Goal: Task Accomplishment & Management: Complete application form

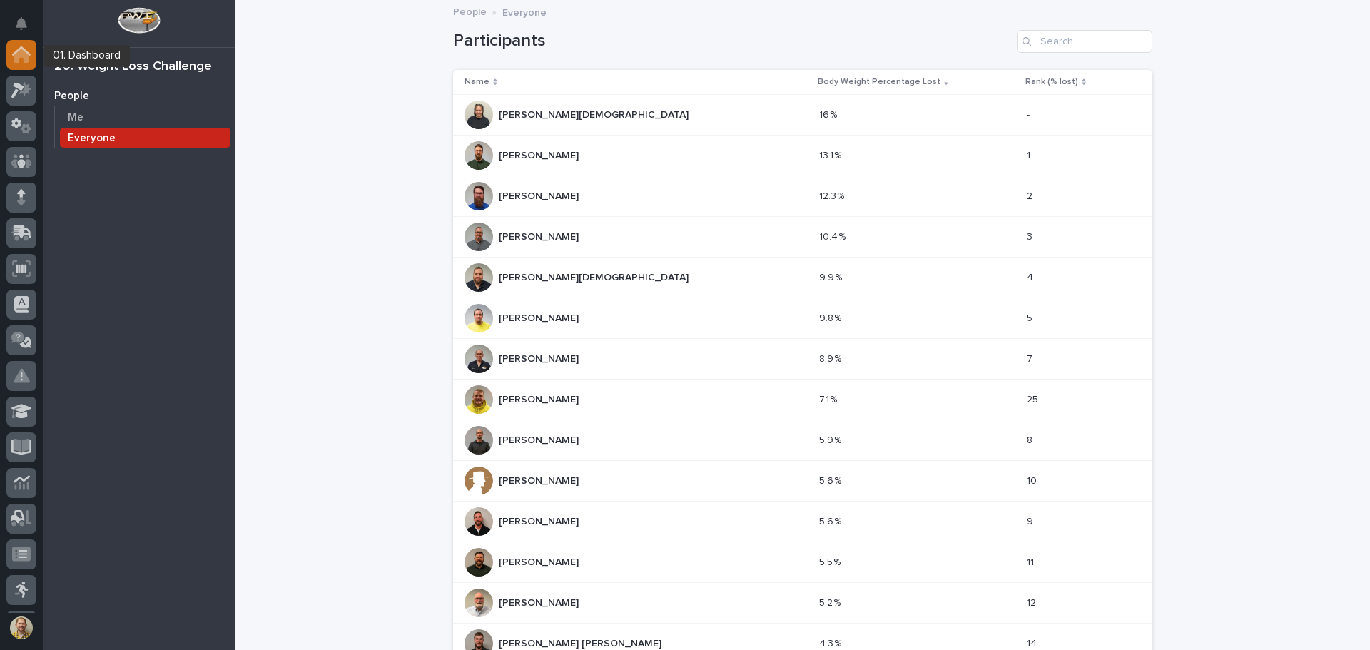
click at [12, 54] on icon at bounding box center [21, 54] width 19 height 16
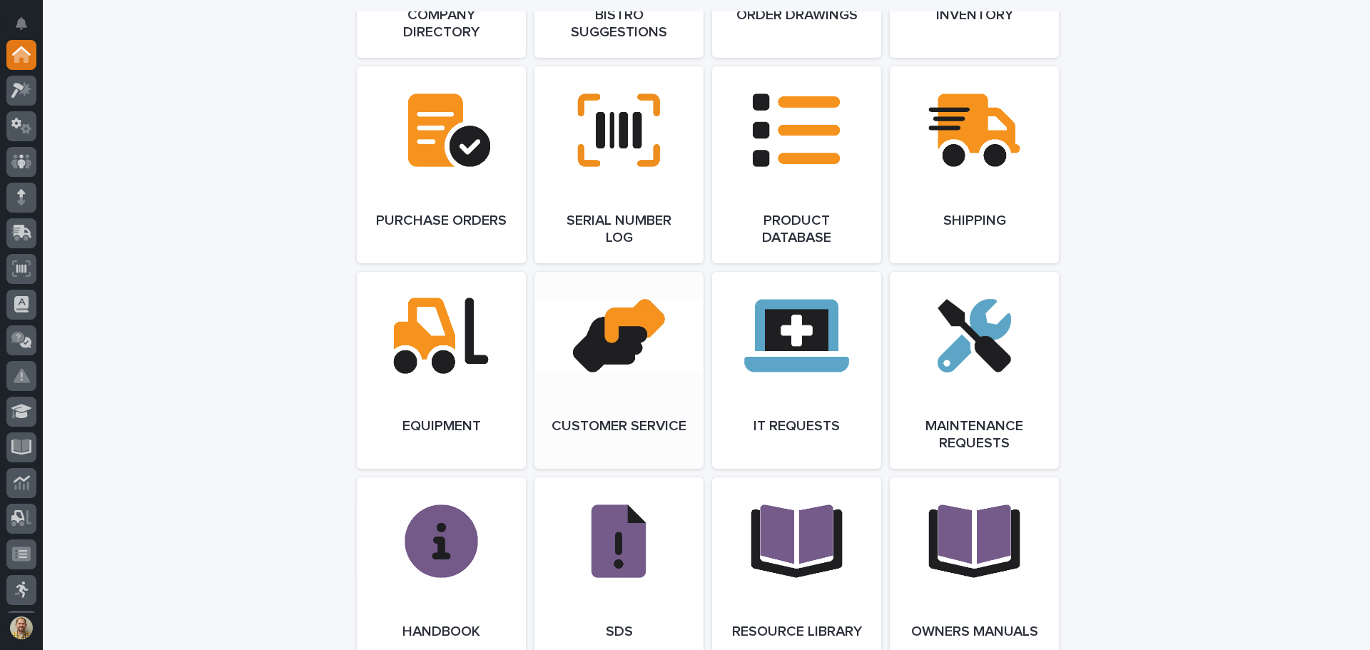
scroll to position [1784, 0]
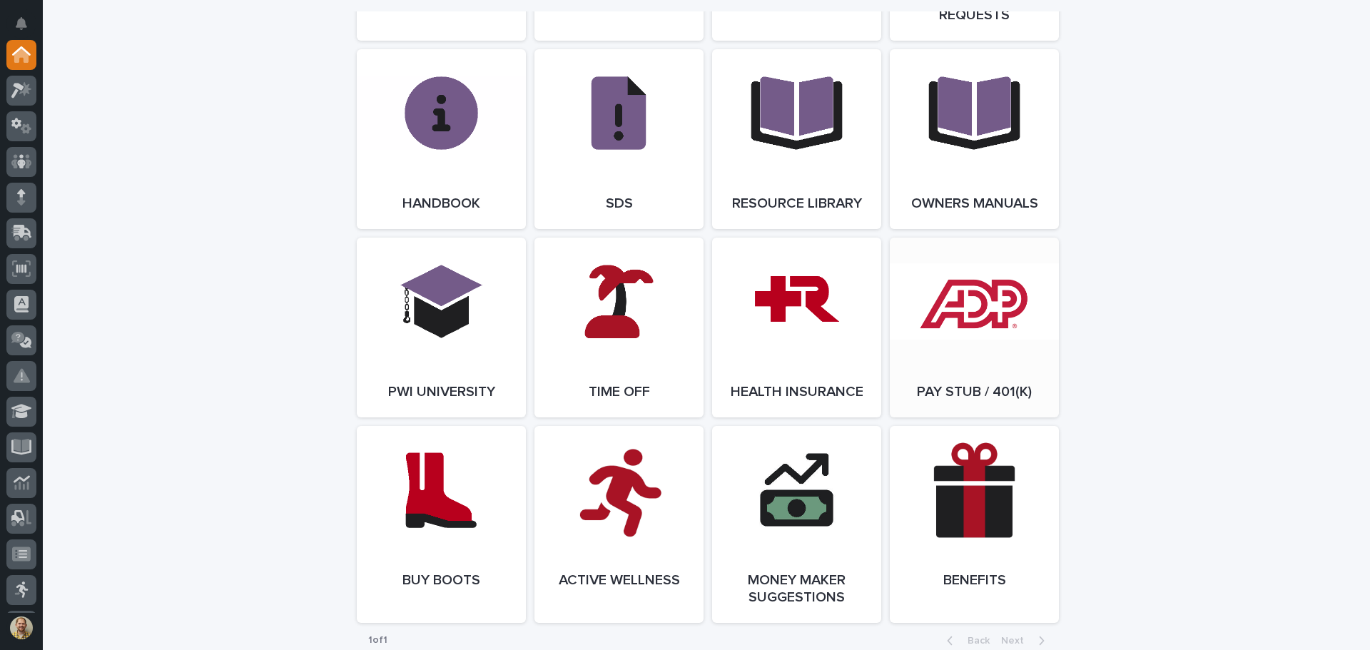
click at [983, 373] on link "Open Link" at bounding box center [974, 328] width 169 height 180
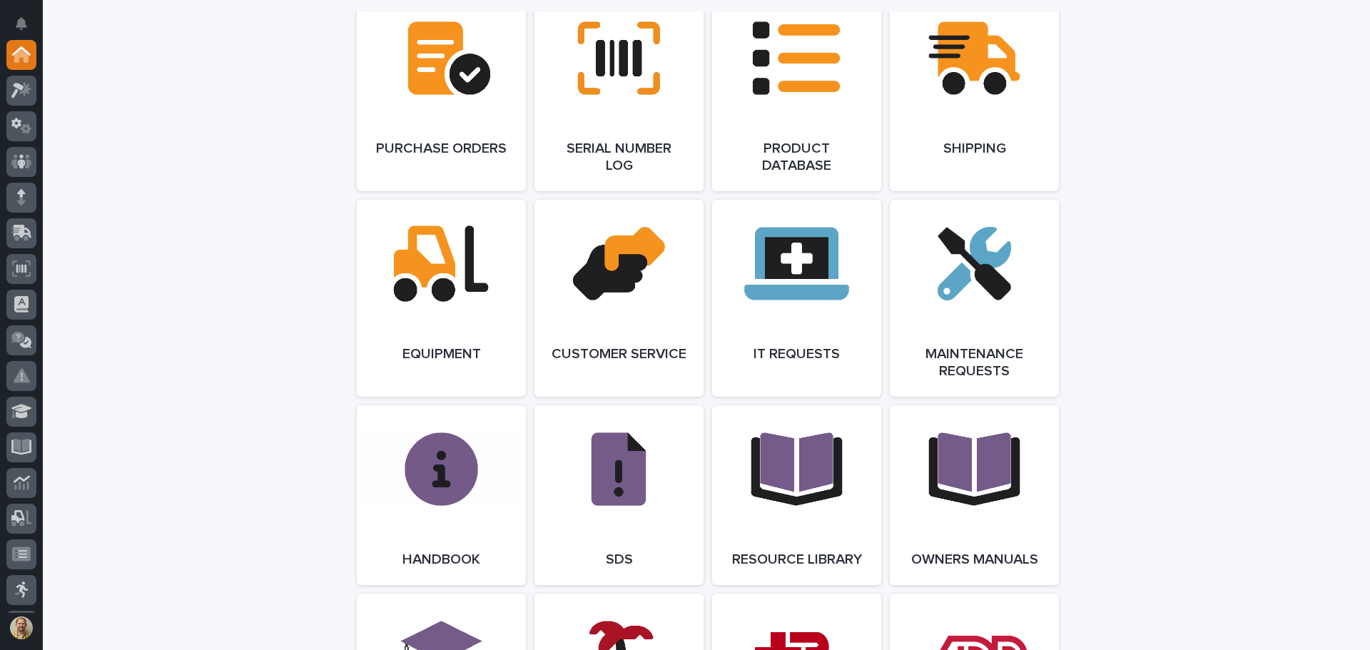
scroll to position [1427, 0]
click at [14, 225] on icon at bounding box center [23, 232] width 19 height 14
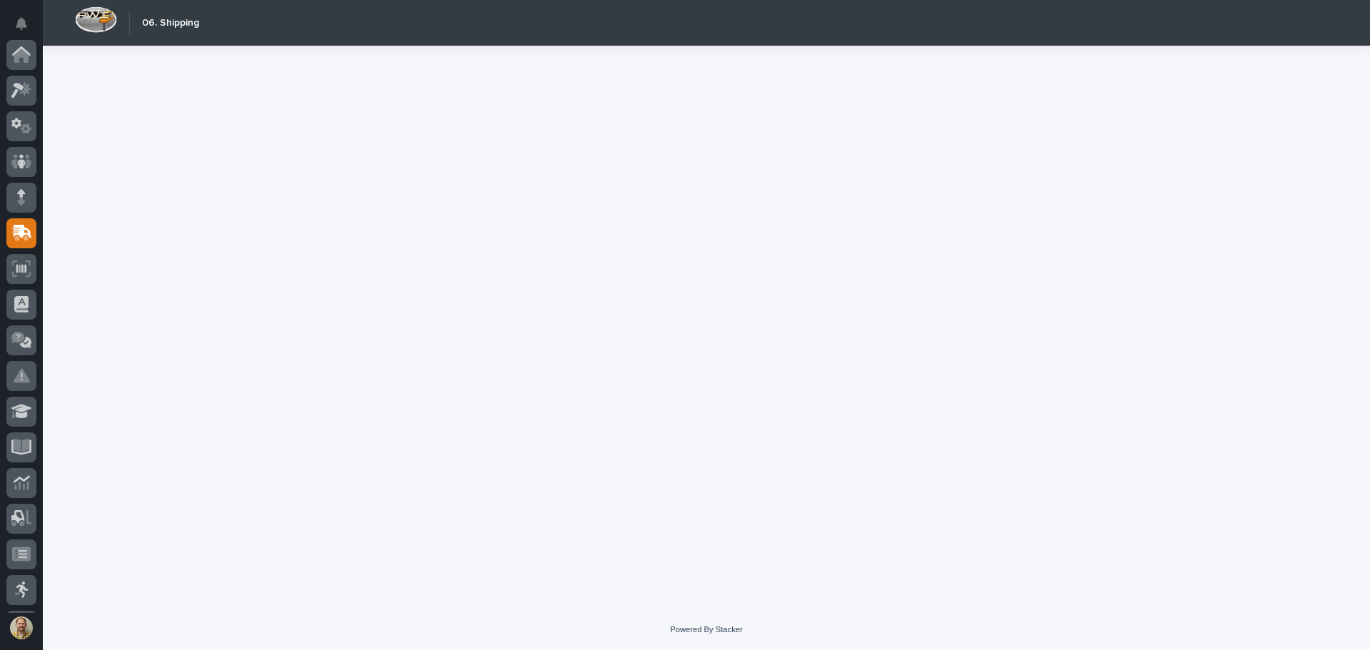
scroll to position [176, 0]
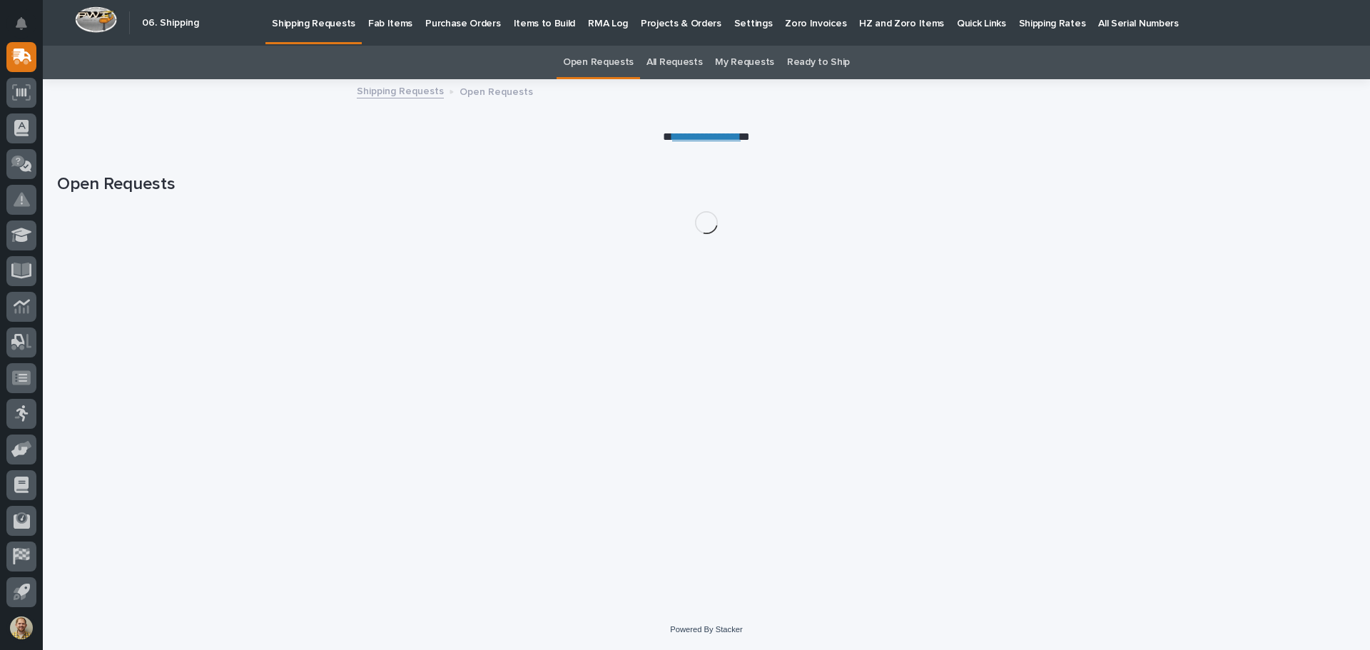
click at [393, 21] on p "Fab Items" at bounding box center [390, 15] width 44 height 30
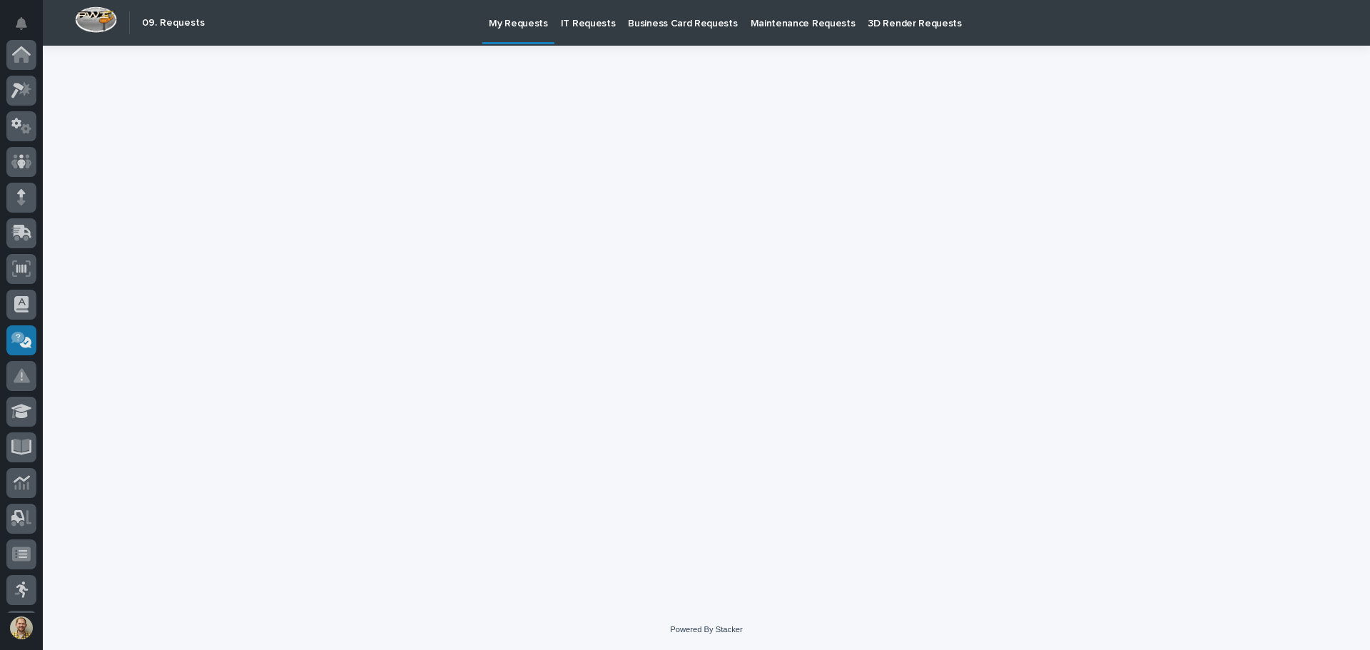
scroll to position [176, 0]
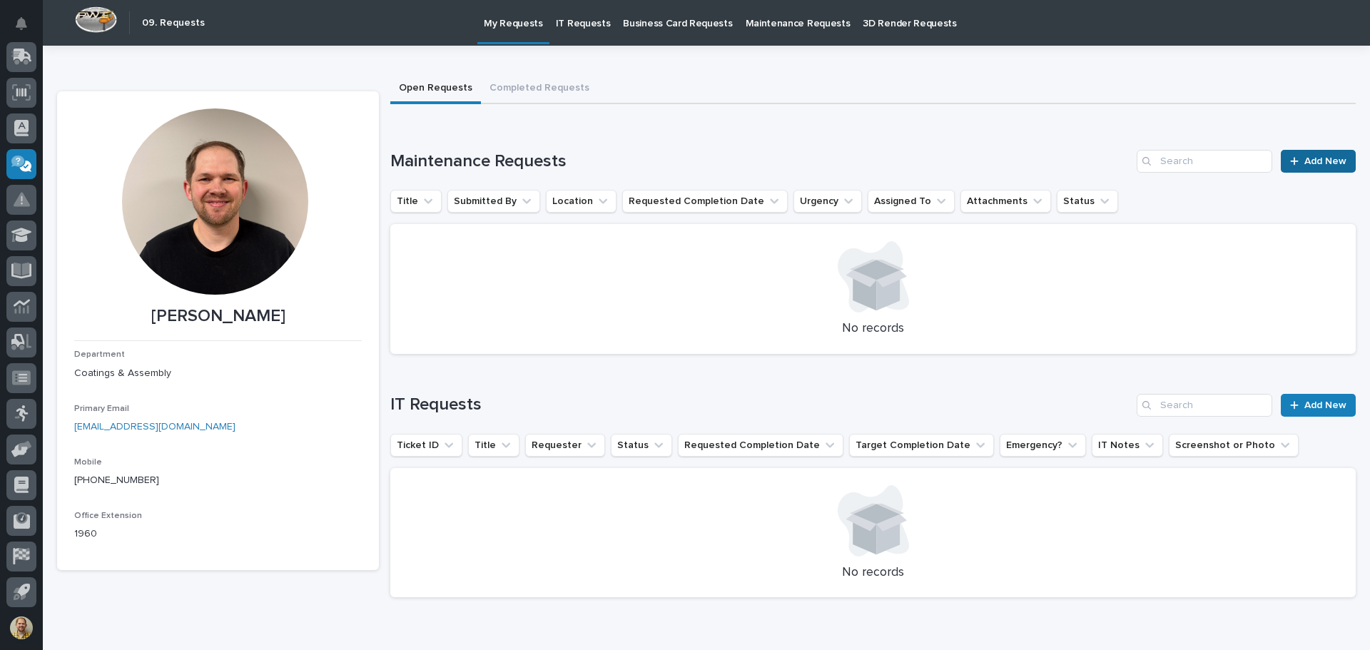
click at [1322, 165] on span "Add New" at bounding box center [1326, 161] width 42 height 10
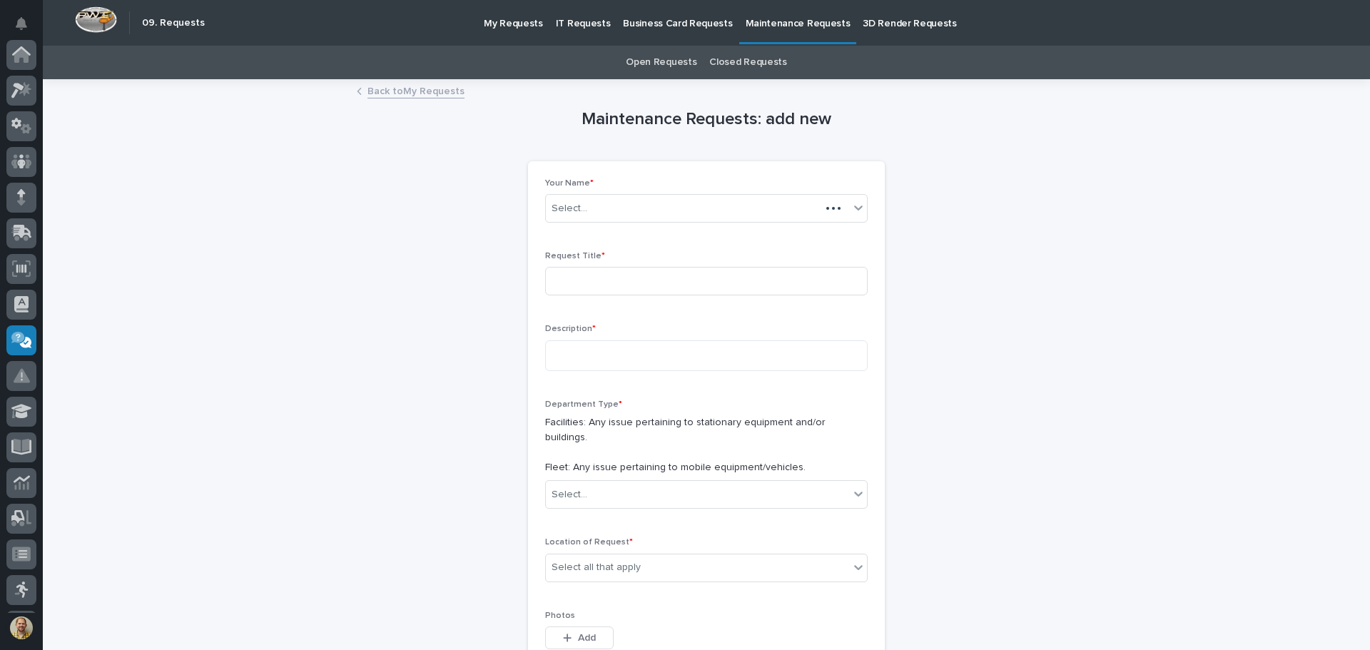
scroll to position [176, 0]
click at [575, 289] on input at bounding box center [706, 281] width 323 height 29
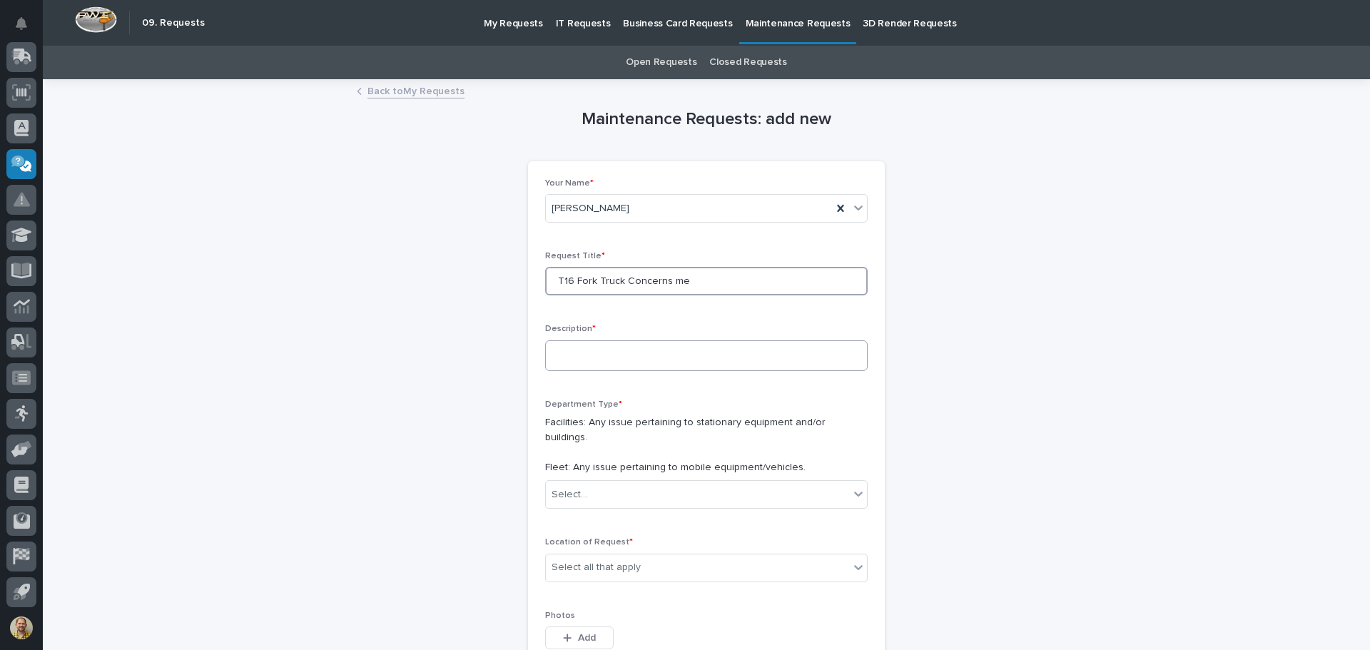
type input "T16 Fork Truck Concerns me"
click at [585, 357] on textarea at bounding box center [706, 355] width 323 height 31
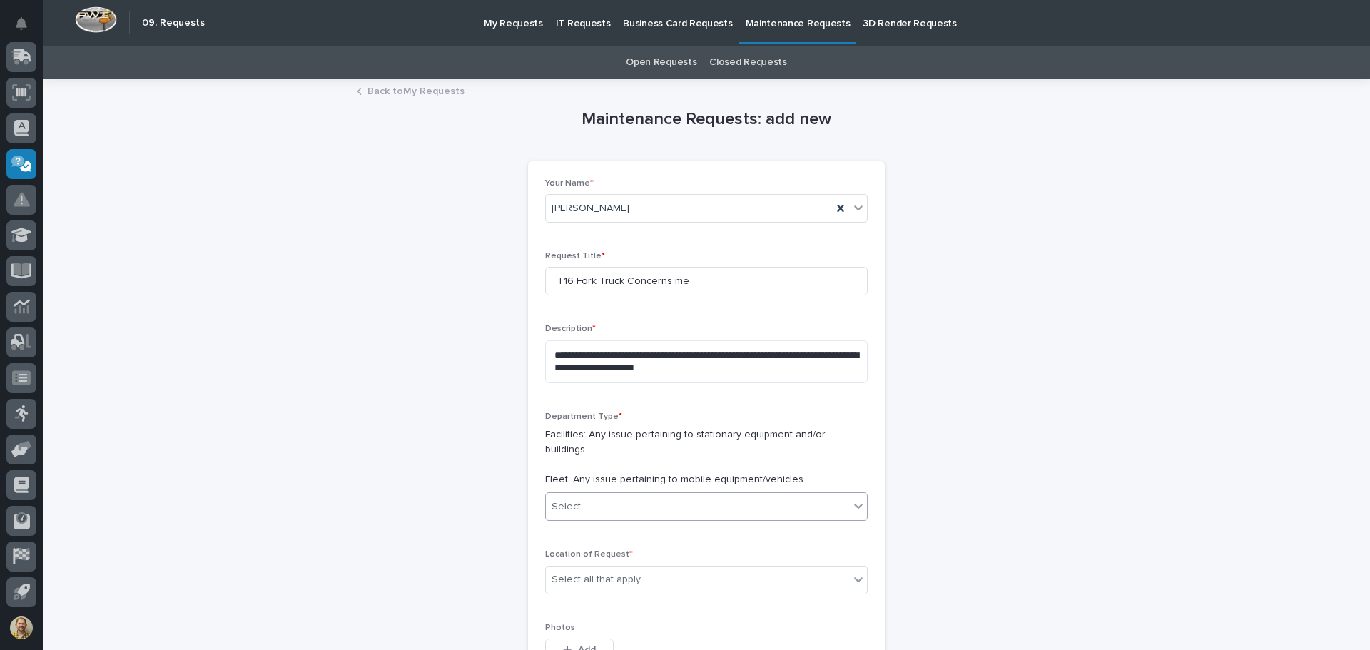
click at [771, 498] on div "Select..." at bounding box center [697, 507] width 303 height 24
click at [759, 542] on div "Fleet" at bounding box center [701, 544] width 321 height 25
click at [731, 373] on textarea "**********" at bounding box center [706, 361] width 323 height 43
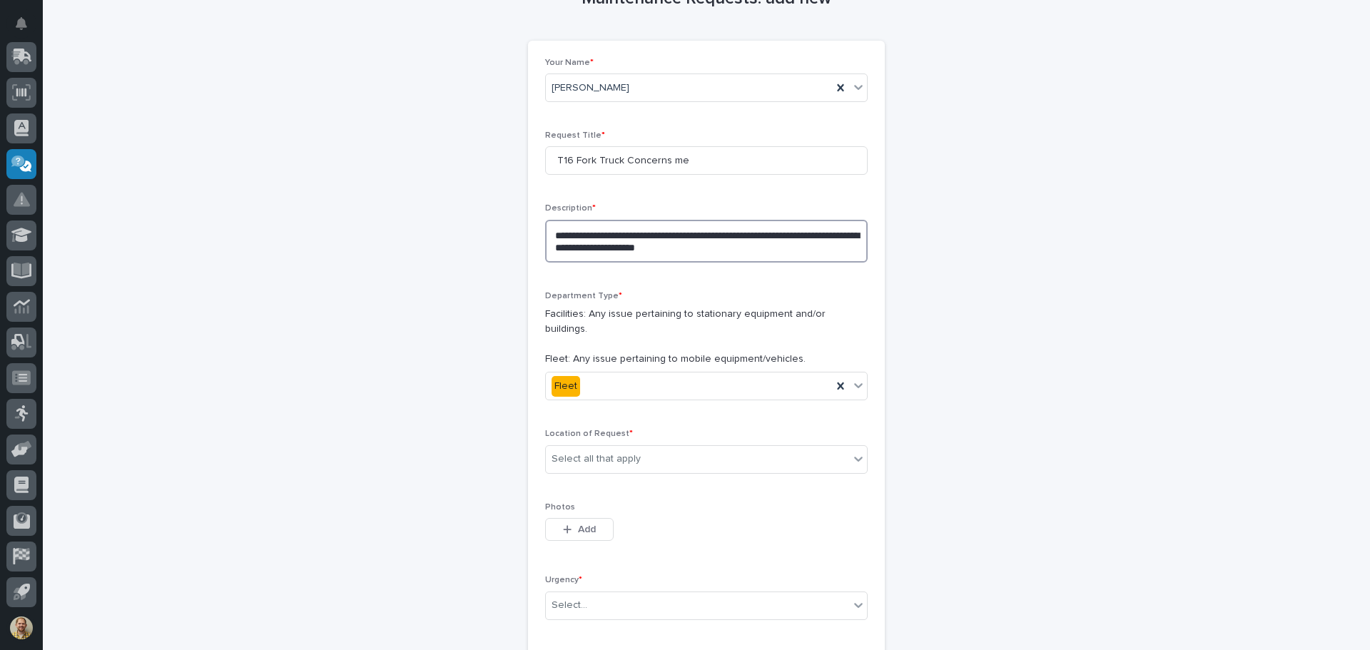
scroll to position [143, 0]
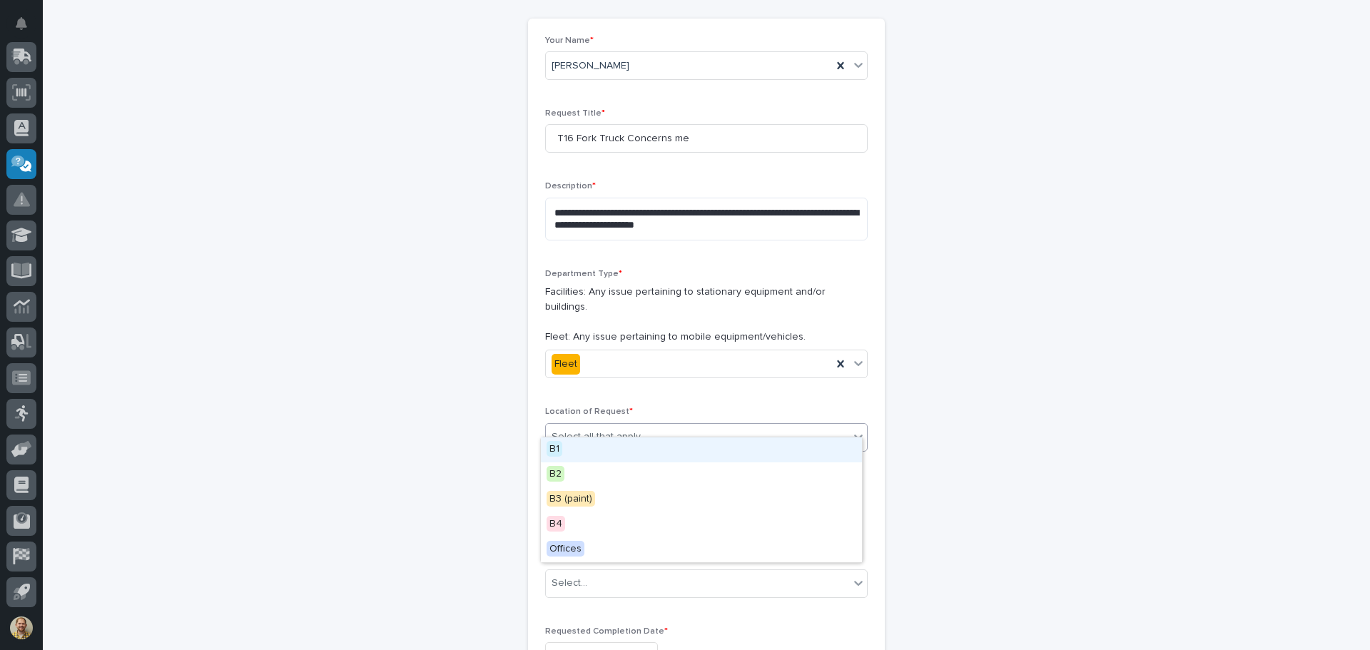
click at [684, 425] on div "Select all that apply" at bounding box center [697, 437] width 303 height 24
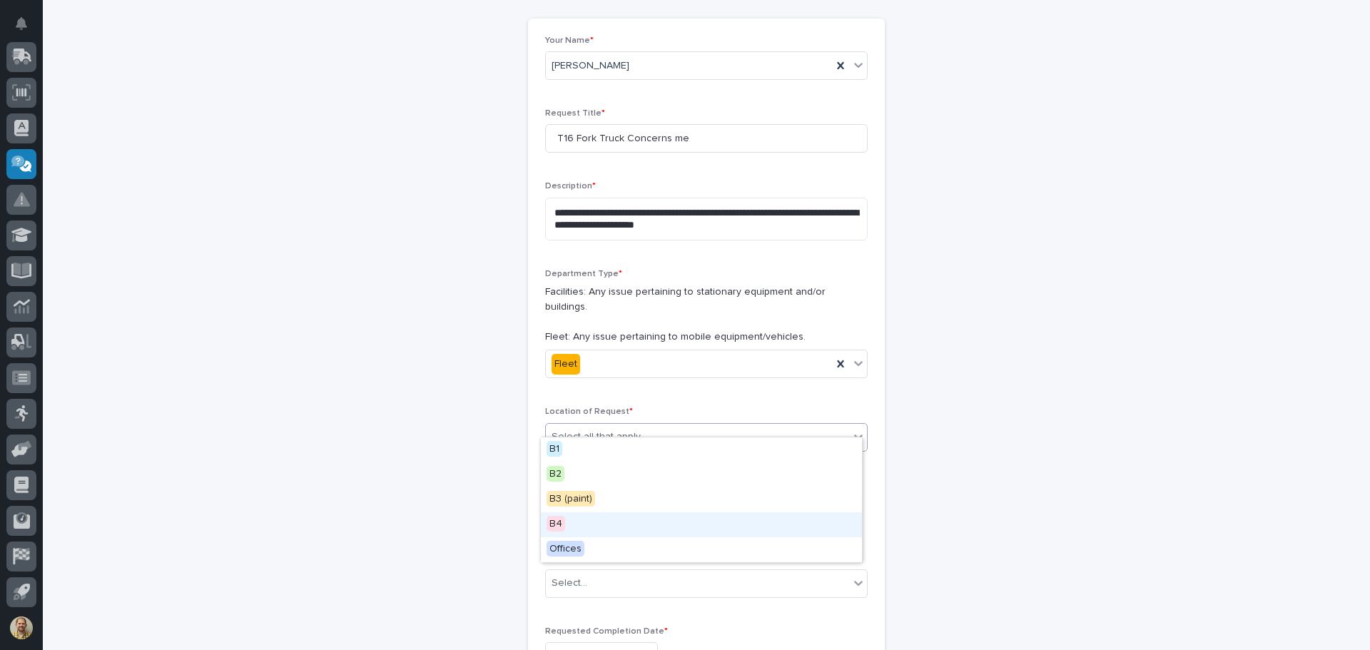
click at [584, 517] on div "B4" at bounding box center [701, 524] width 321 height 25
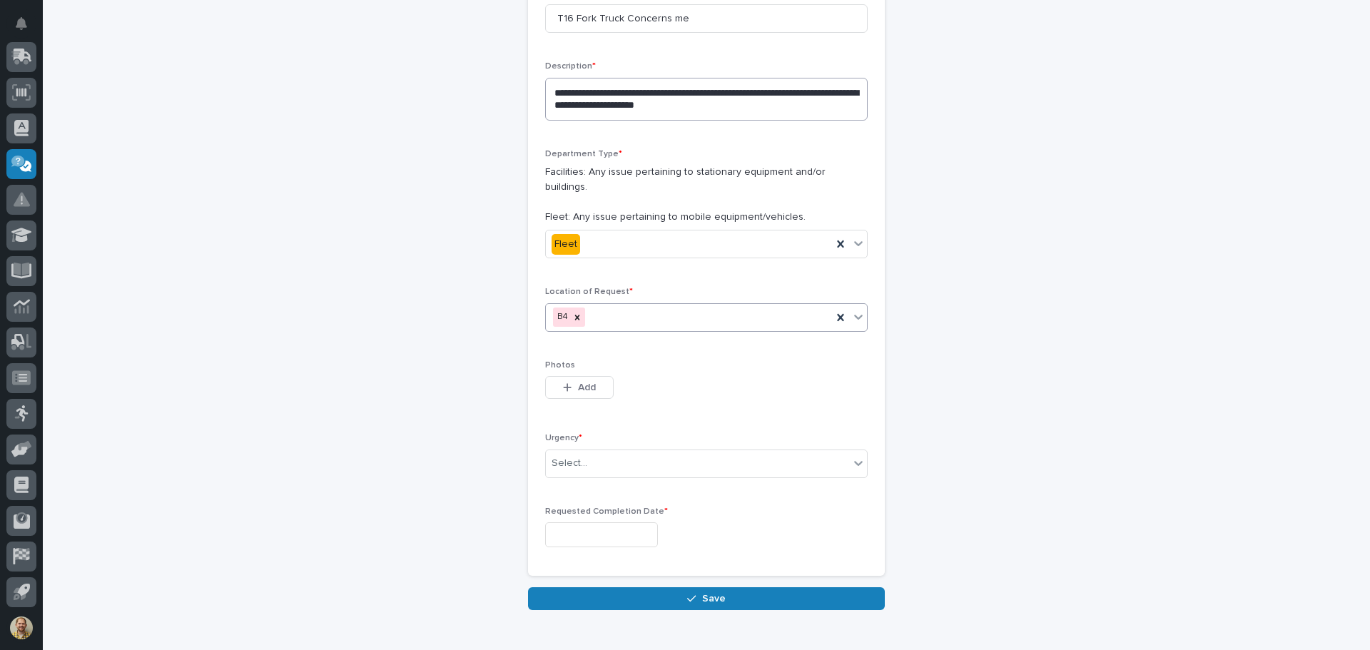
scroll to position [285, 0]
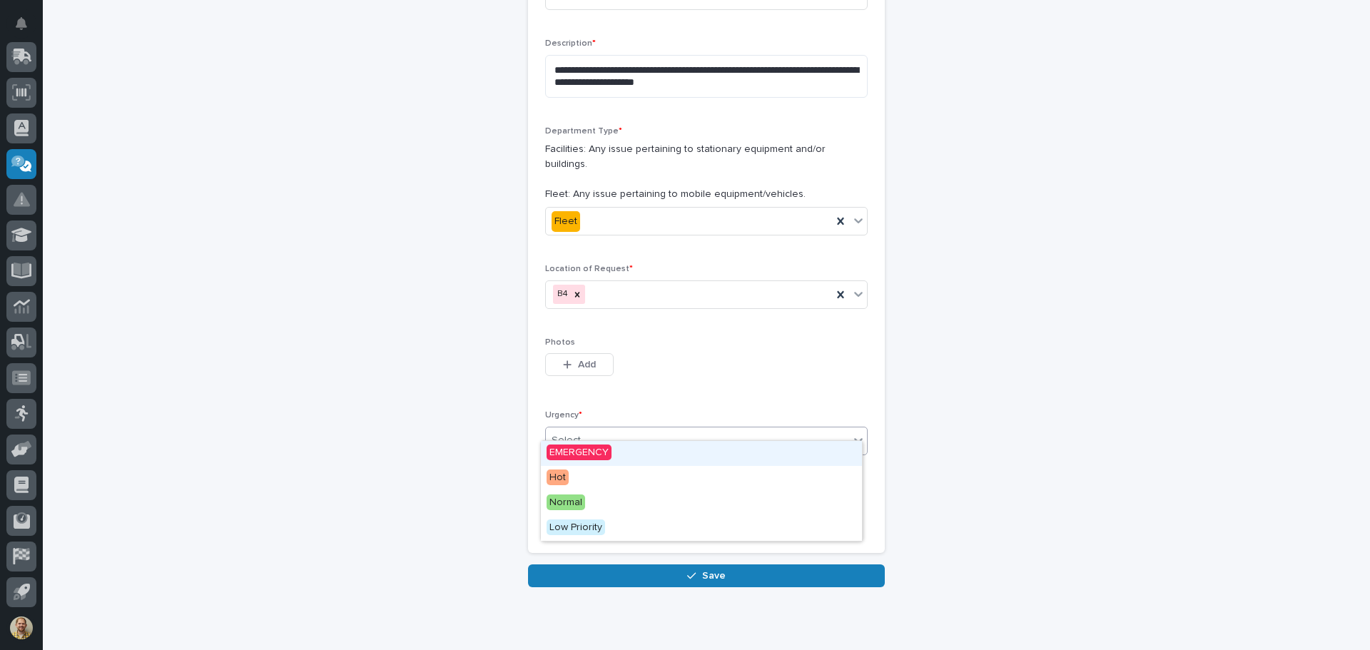
click at [654, 429] on div "Select..." at bounding box center [697, 441] width 303 height 24
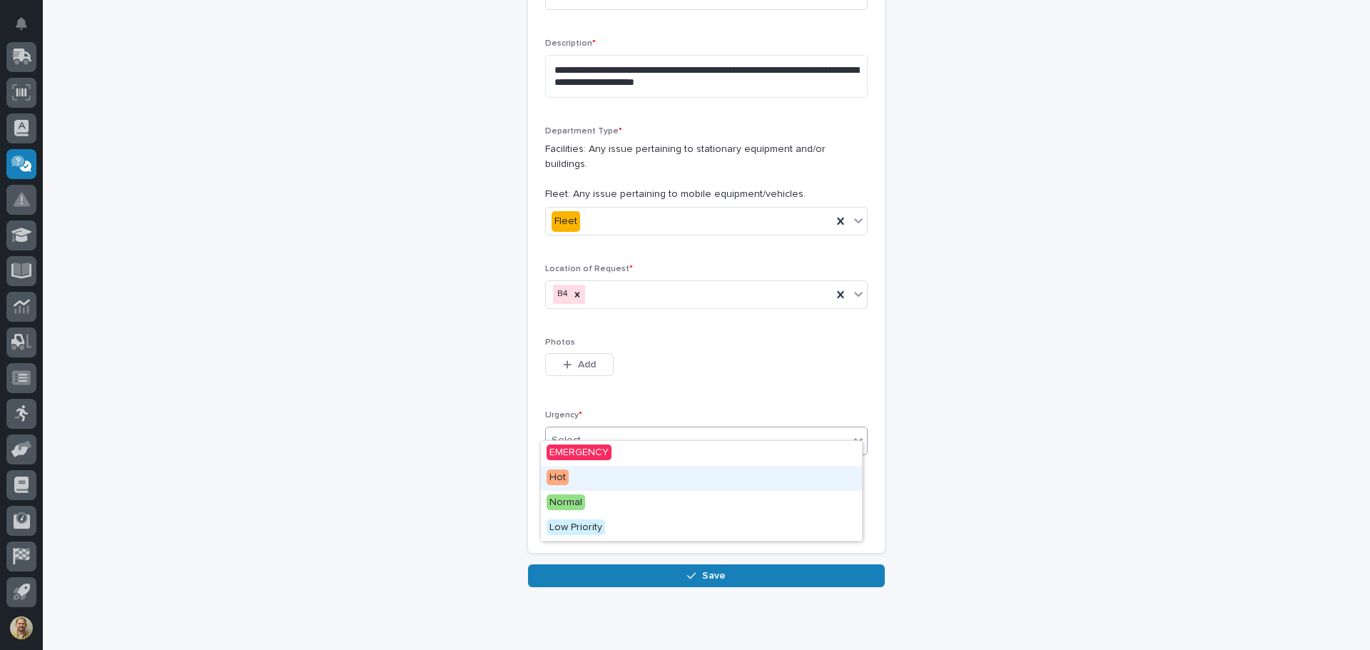
click at [698, 484] on div "Hot" at bounding box center [701, 478] width 321 height 25
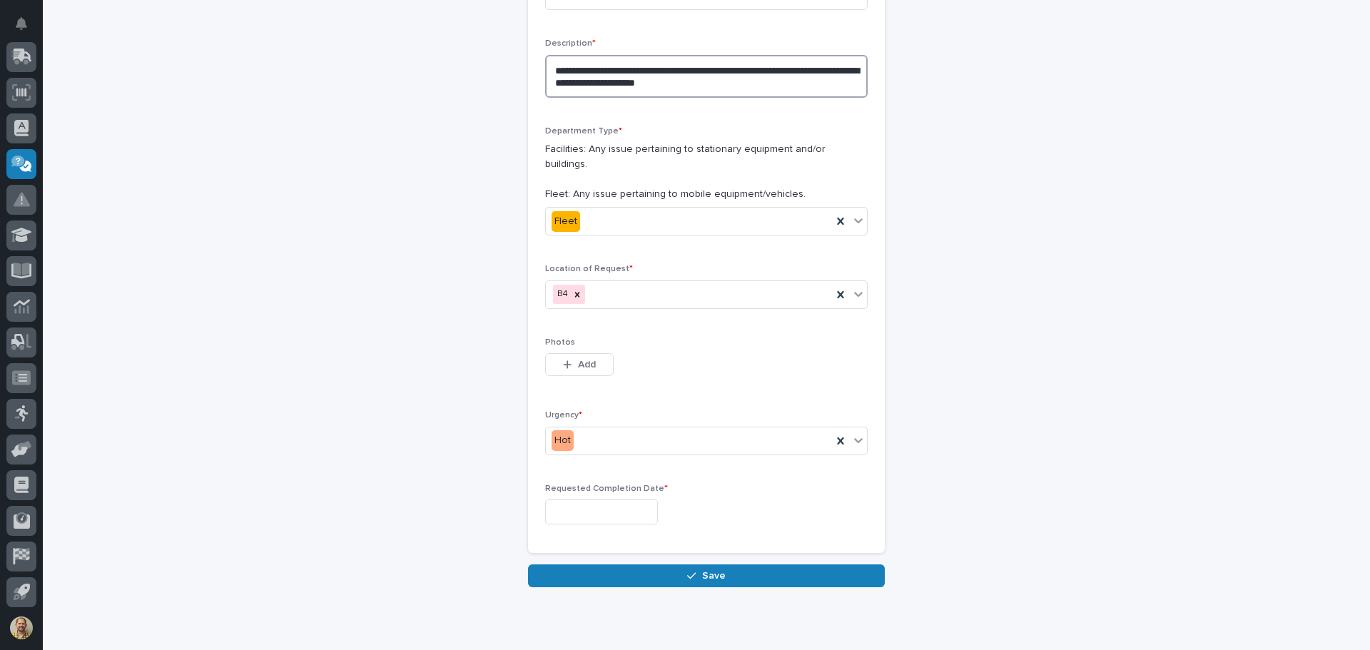
click at [748, 89] on textarea "**********" at bounding box center [706, 76] width 323 height 43
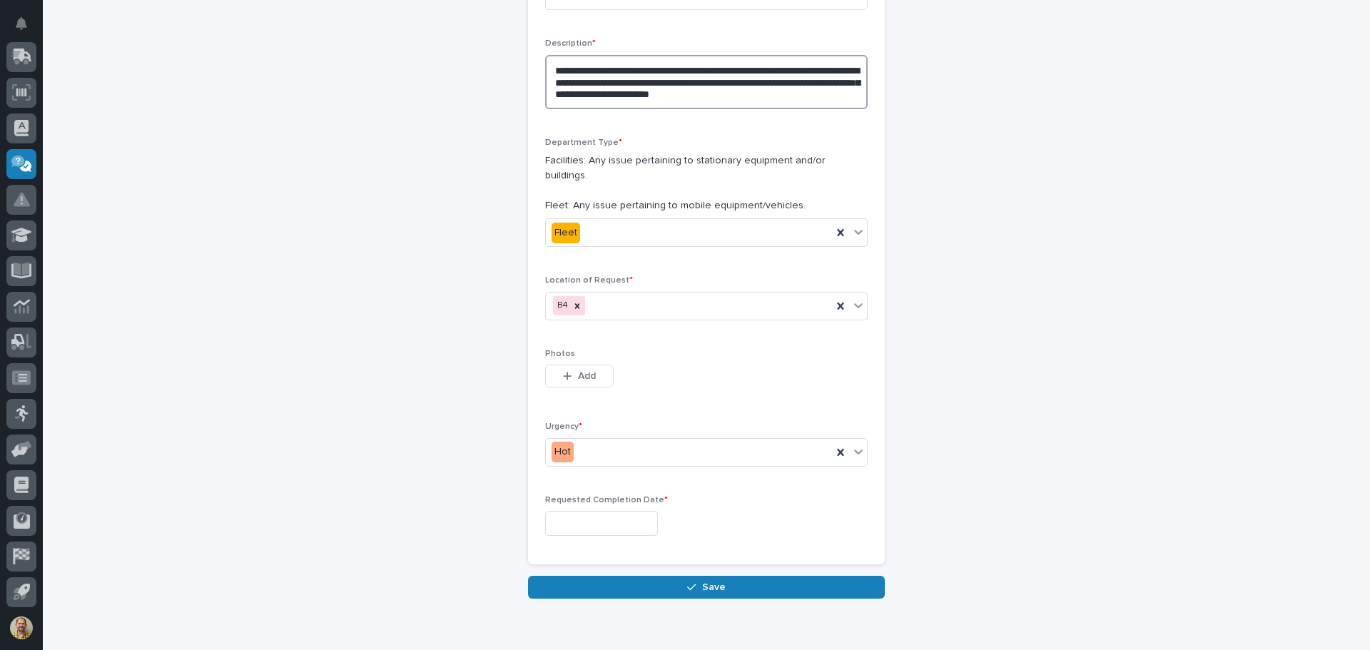
type textarea "**********"
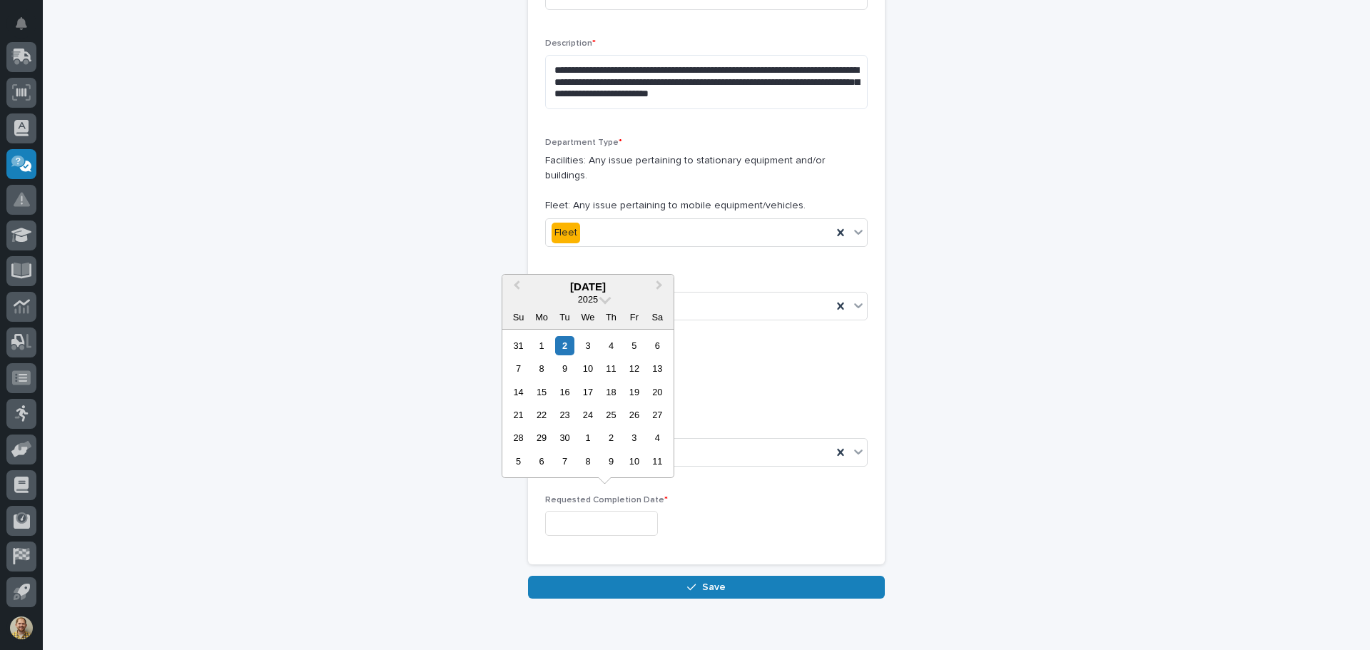
click at [634, 511] on input "text" at bounding box center [601, 523] width 113 height 25
click at [565, 341] on div "2" at bounding box center [564, 345] width 19 height 19
type input "**********"
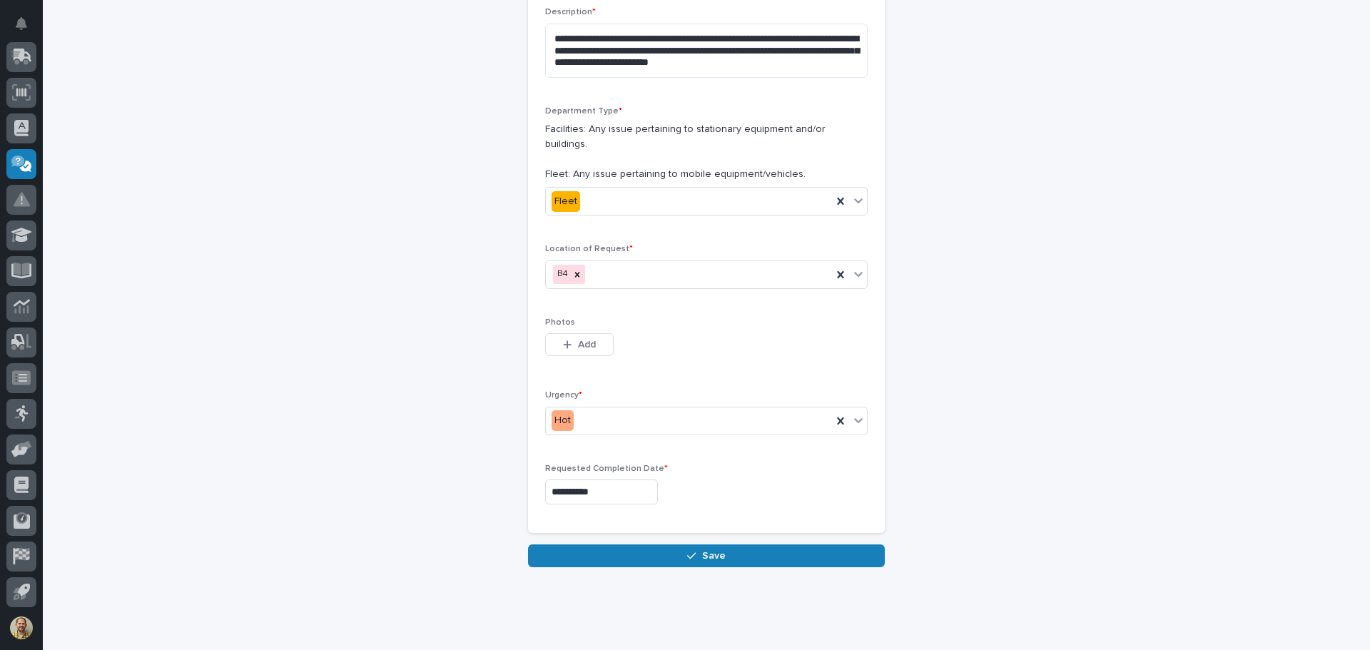
scroll to position [331, 0]
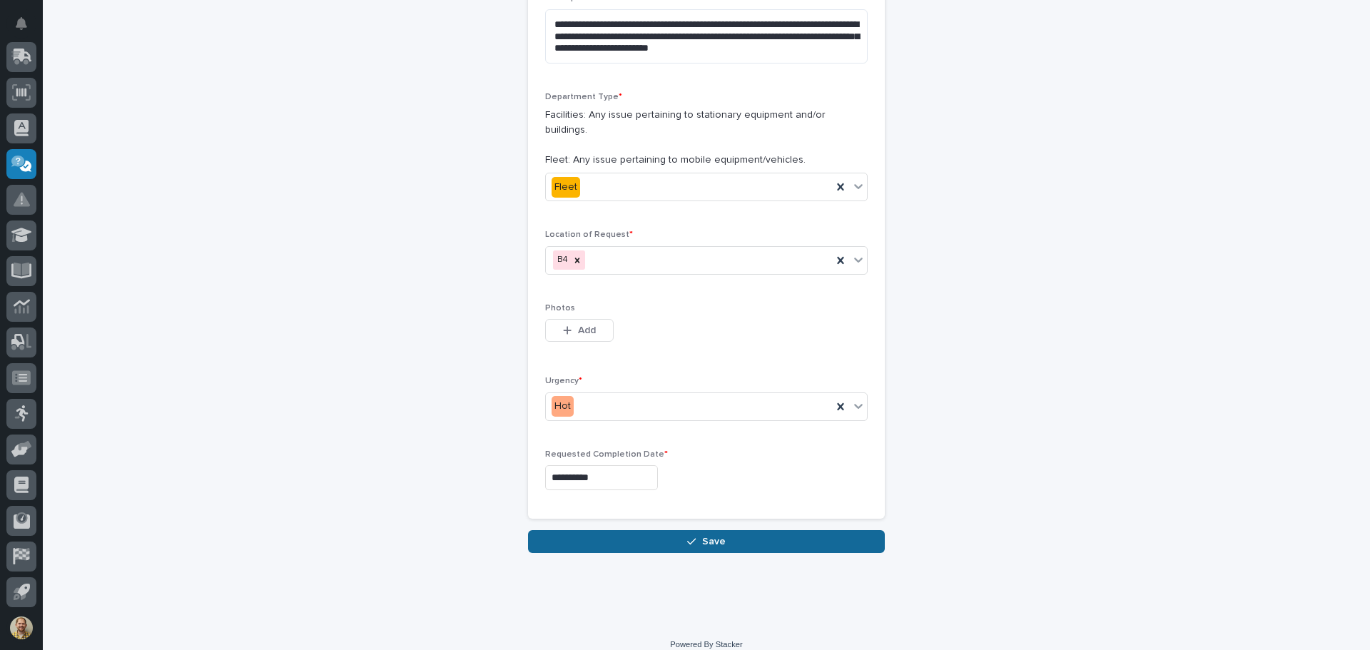
click at [717, 535] on span "Save" at bounding box center [714, 541] width 24 height 13
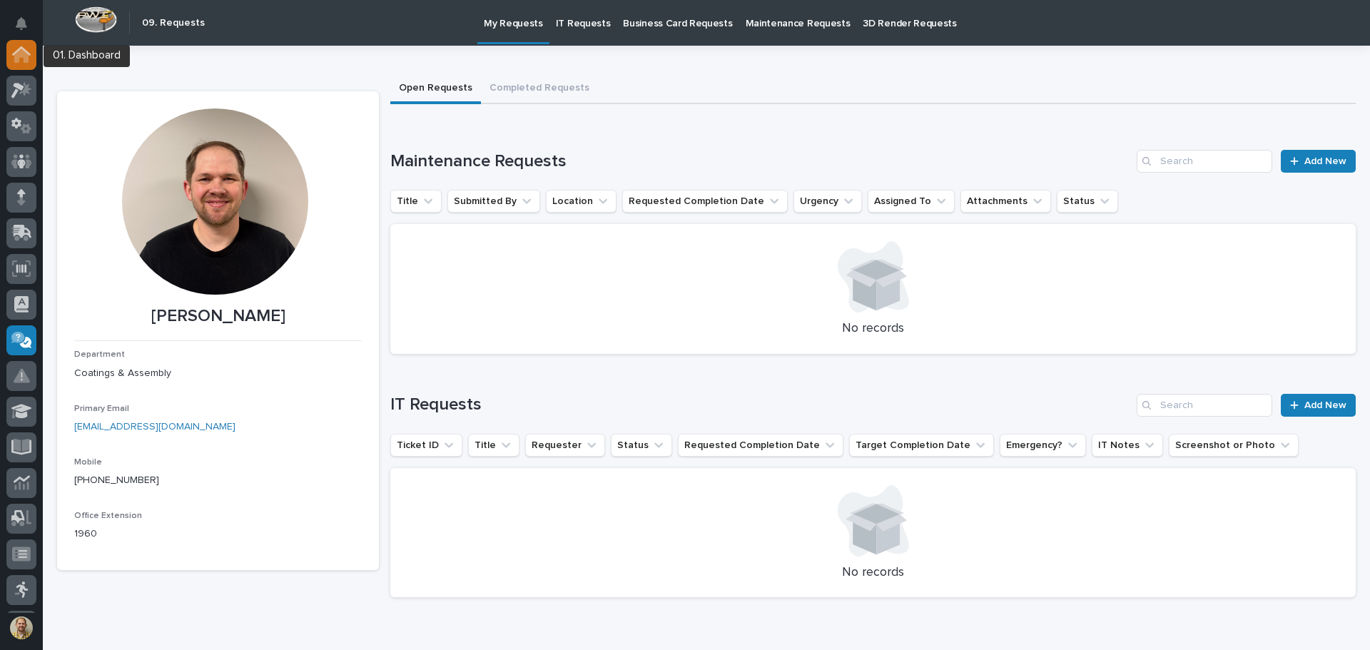
click at [26, 56] on icon at bounding box center [21, 56] width 14 height 14
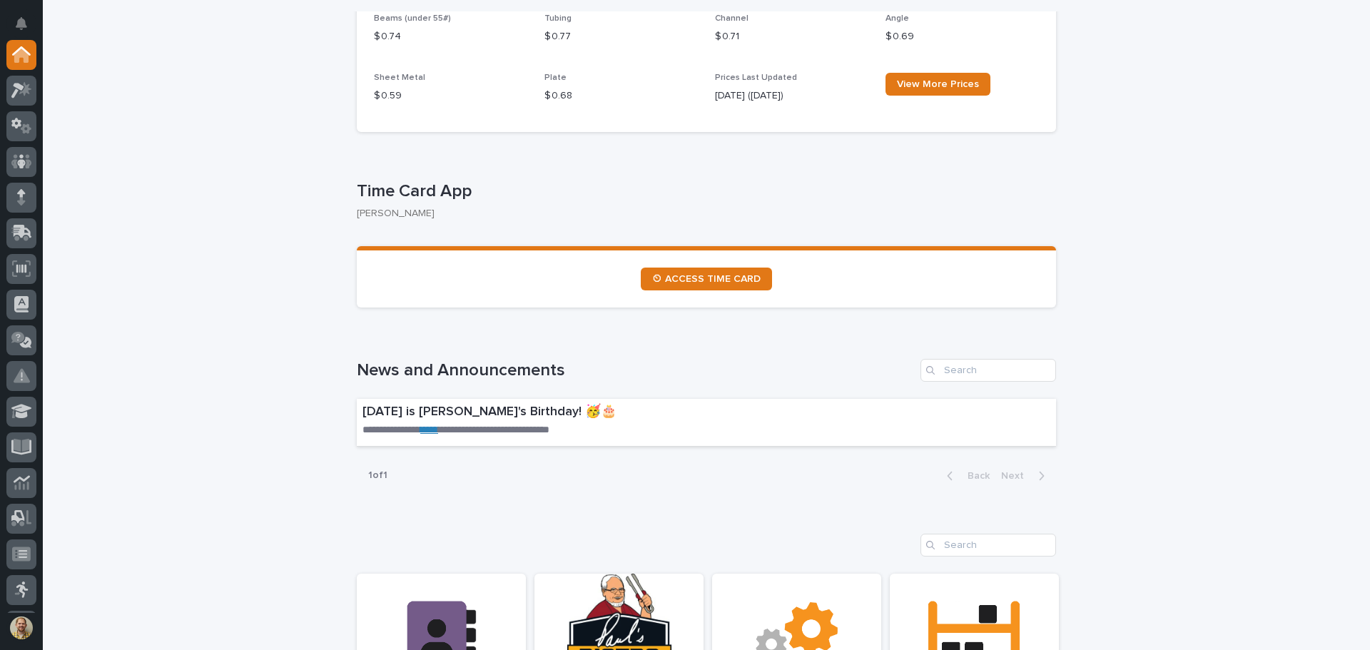
scroll to position [642, 0]
click at [21, 187] on div at bounding box center [21, 198] width 30 height 30
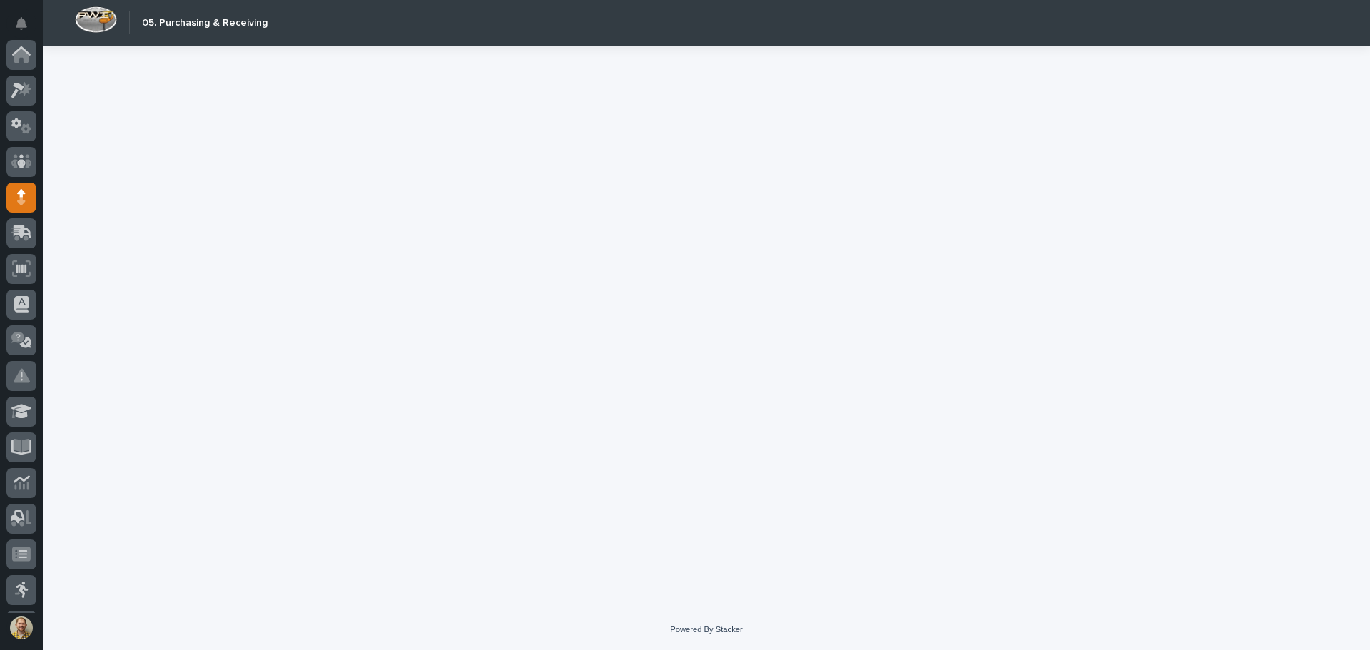
scroll to position [143, 0]
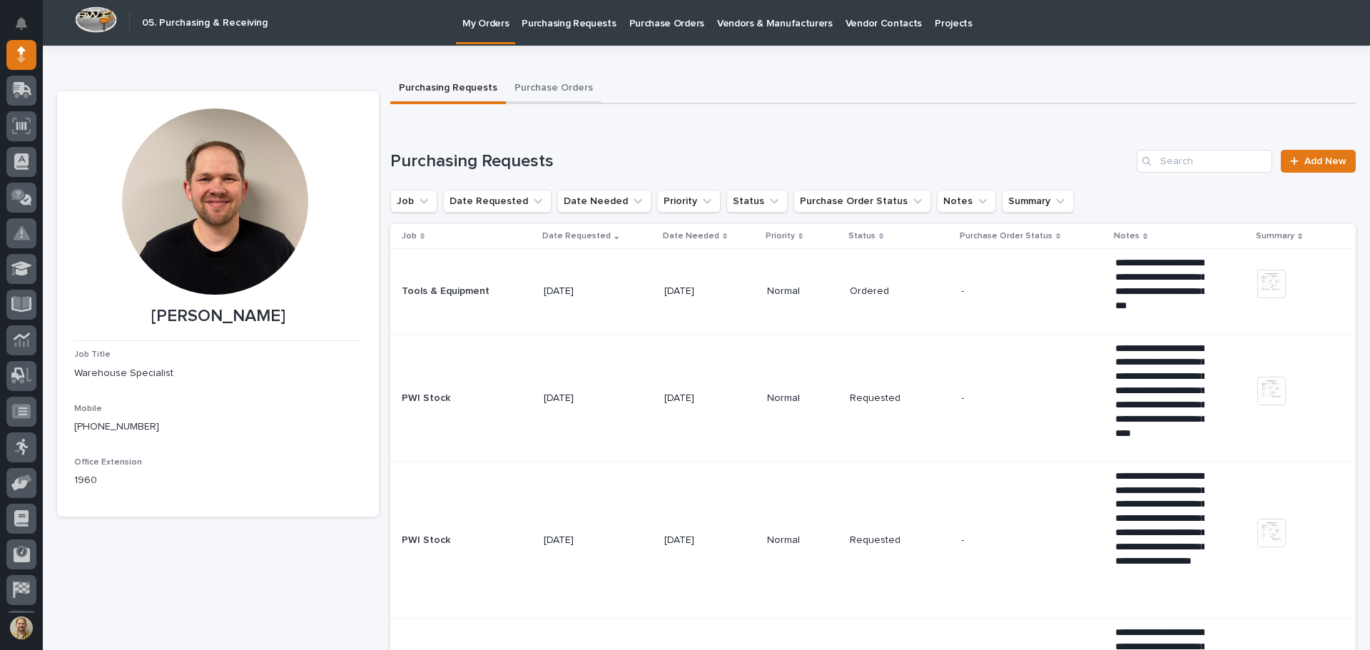
click at [576, 88] on button "Purchase Orders" at bounding box center [554, 89] width 96 height 30
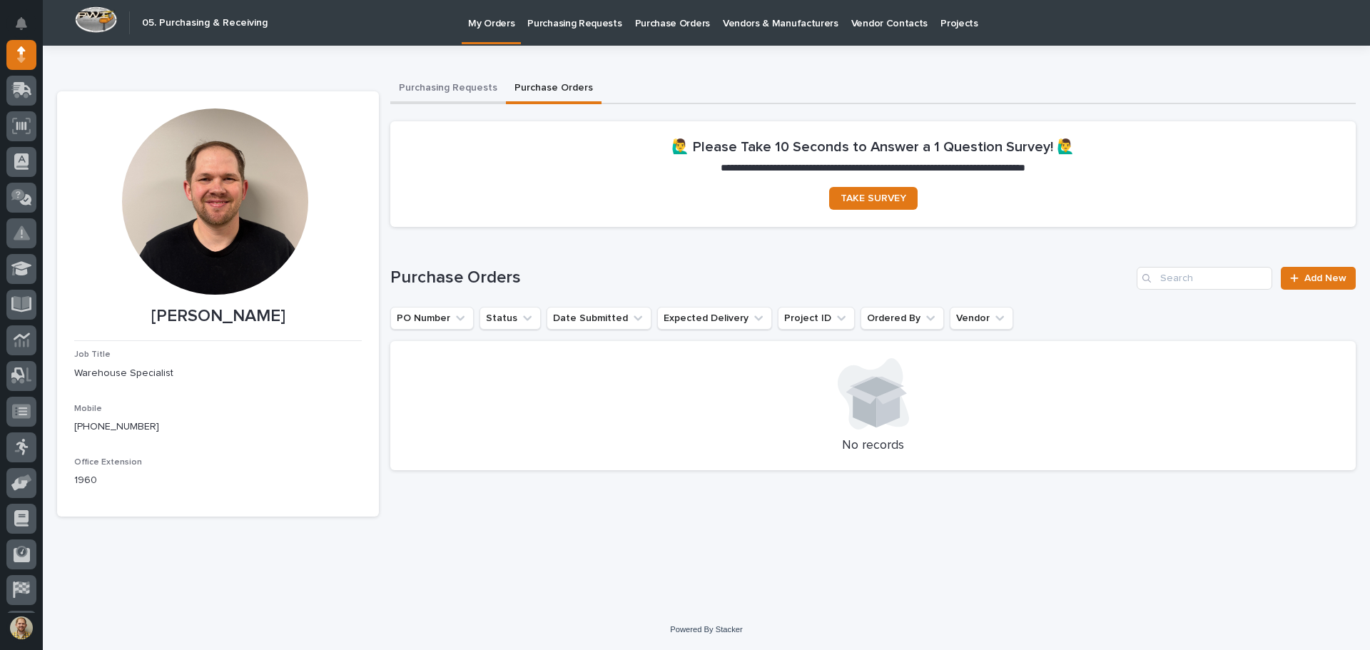
click at [450, 87] on button "Purchasing Requests" at bounding box center [448, 89] width 116 height 30
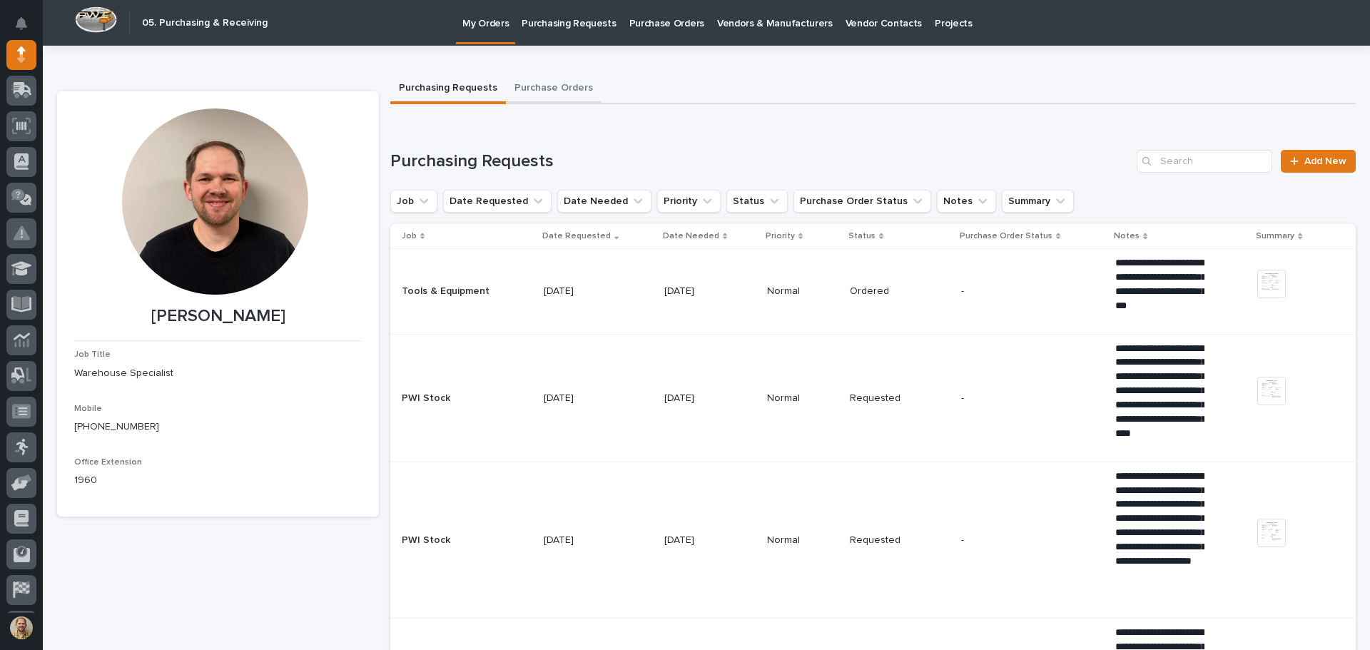
drag, startPoint x: 539, startPoint y: 84, endPoint x: 523, endPoint y: 101, distance: 22.7
click at [523, 101] on button "Purchase Orders" at bounding box center [554, 89] width 96 height 30
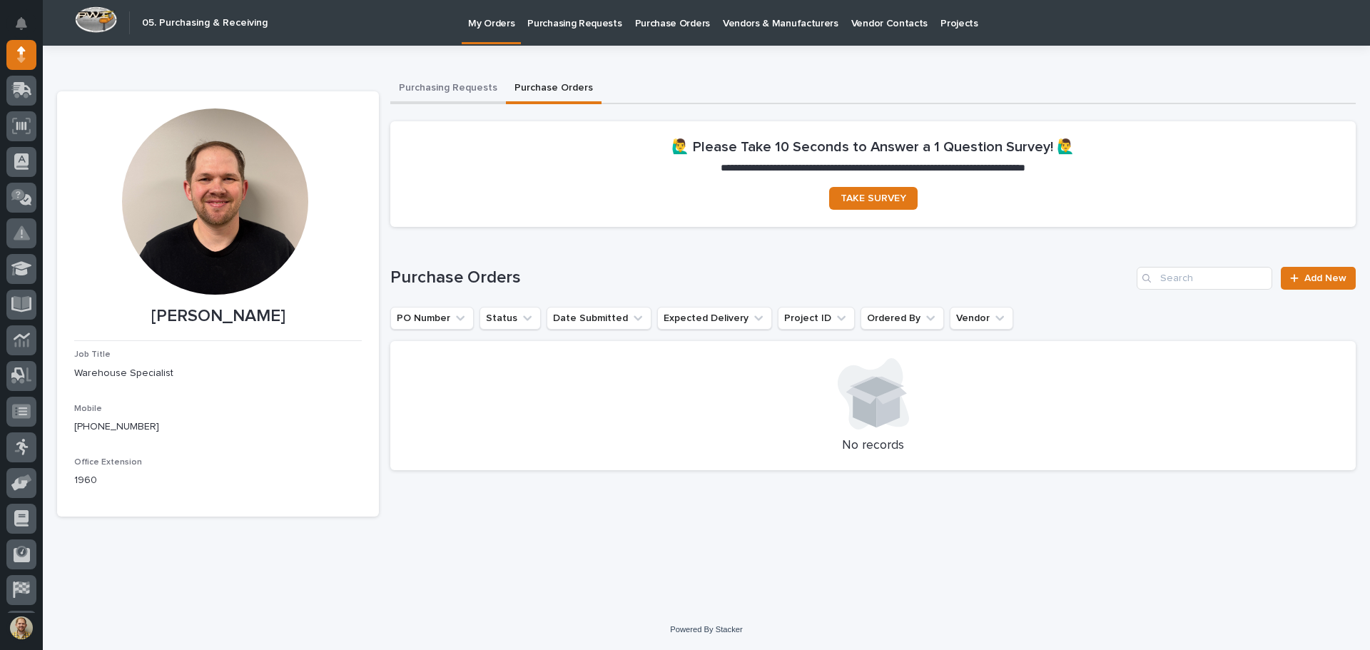
click at [455, 90] on button "Purchasing Requests" at bounding box center [448, 89] width 116 height 30
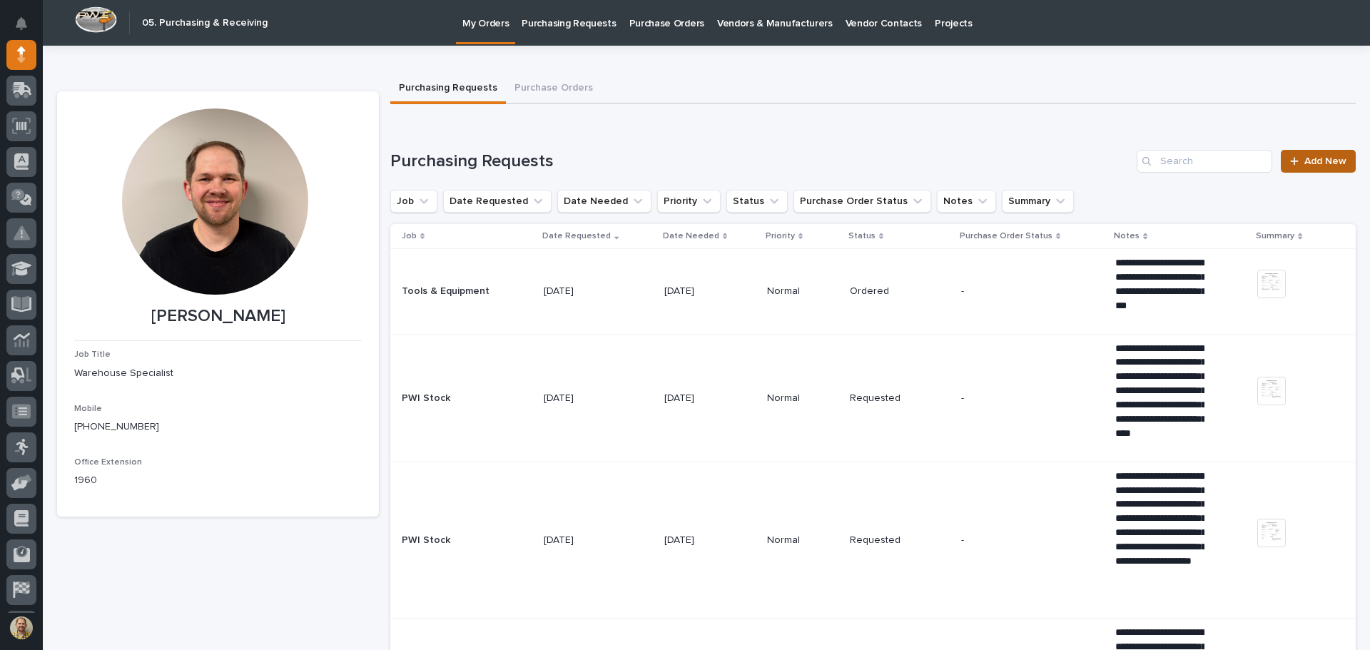
click at [1330, 160] on span "Add New" at bounding box center [1326, 161] width 42 height 10
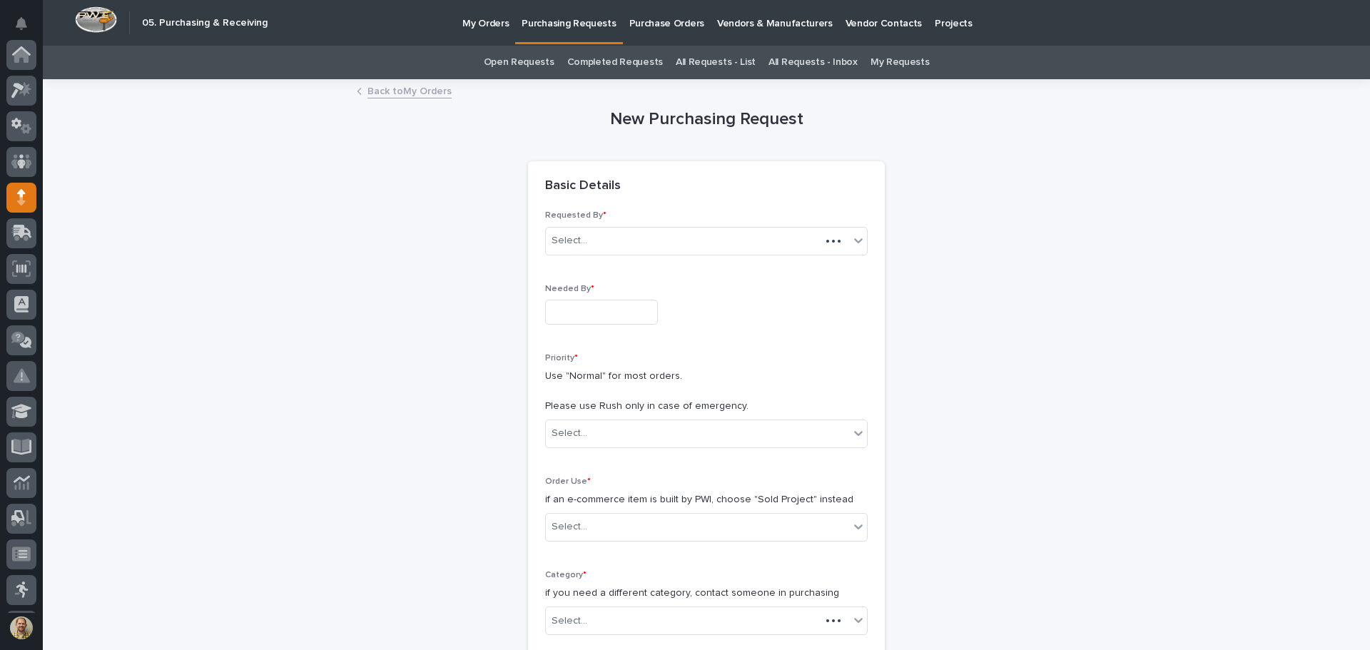
scroll to position [143, 0]
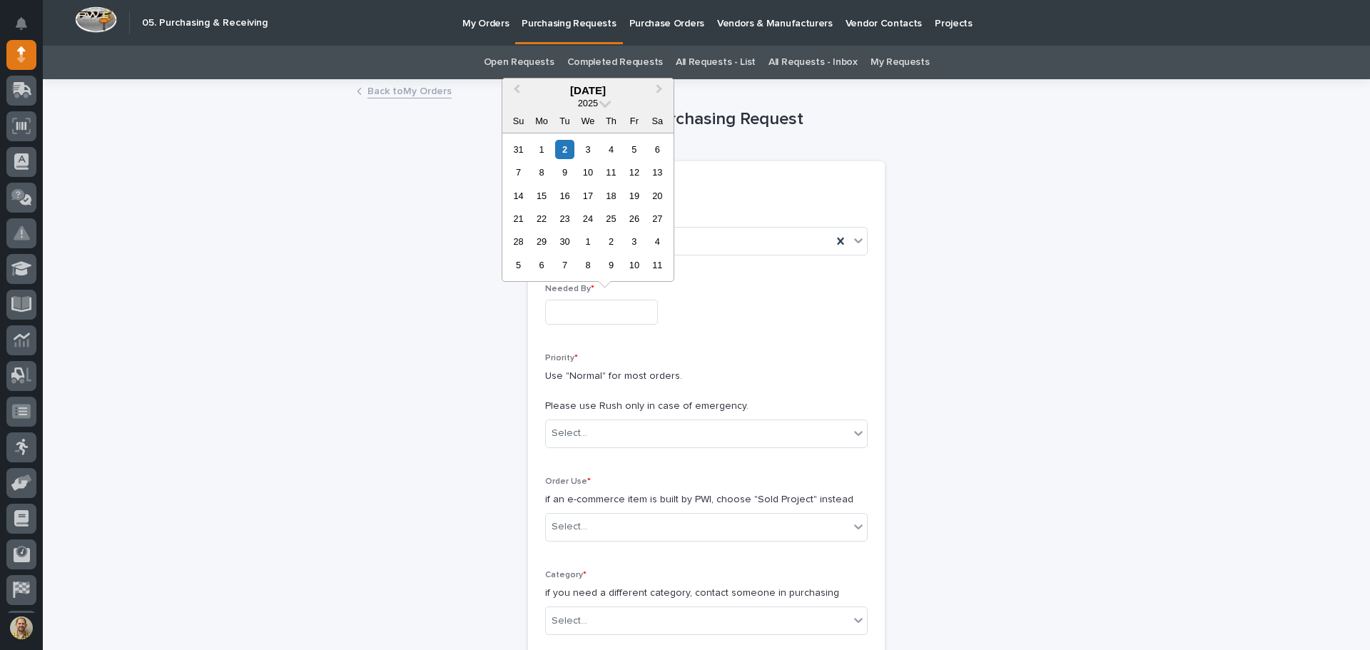
click at [608, 309] on input "text" at bounding box center [601, 312] width 113 height 25
click at [566, 146] on div "2" at bounding box center [564, 149] width 19 height 19
type input "**********"
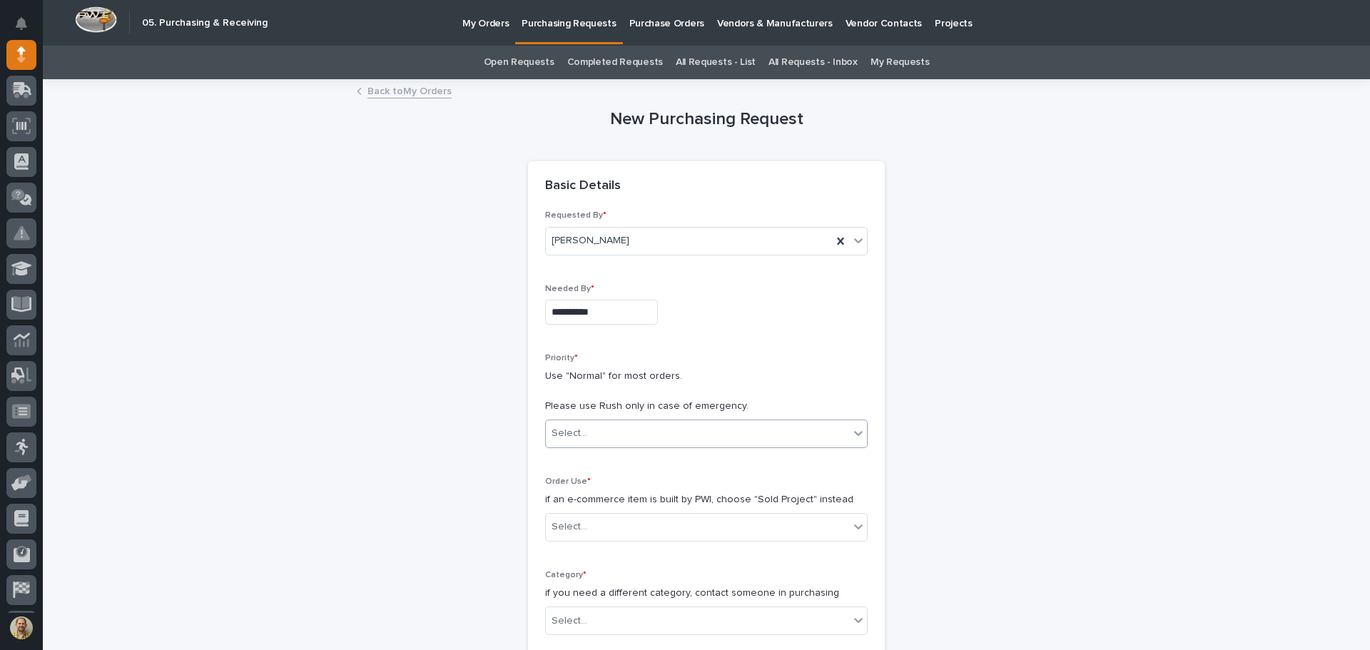
click at [567, 429] on div "Select..." at bounding box center [570, 433] width 36 height 15
click at [586, 513] on div "Normal" at bounding box center [701, 511] width 321 height 25
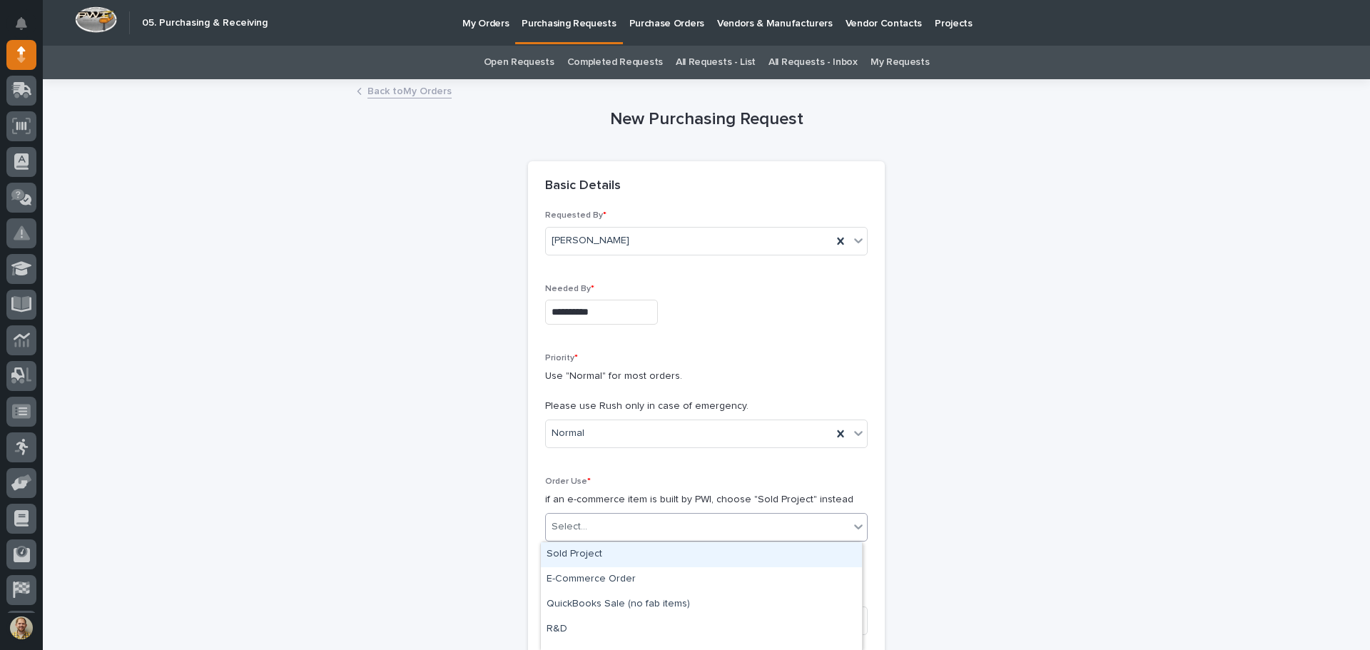
click at [577, 520] on div "Select..." at bounding box center [570, 527] width 36 height 15
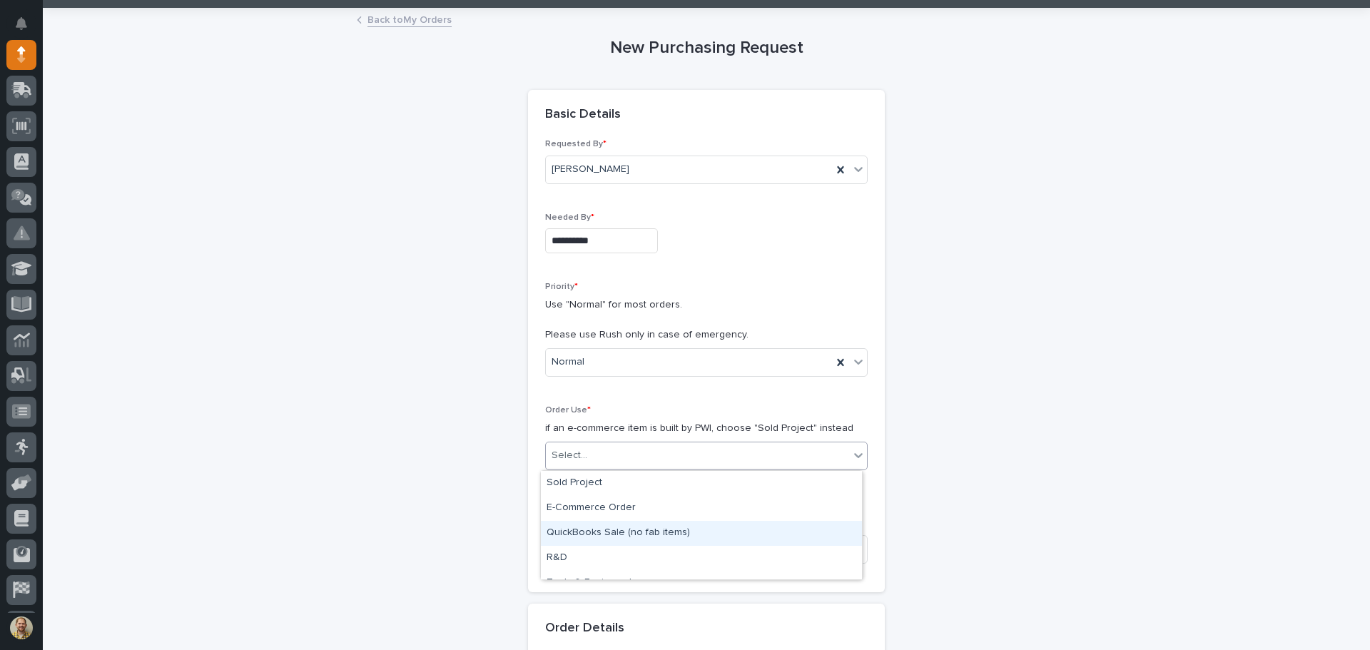
scroll to position [66, 0]
click at [575, 543] on div "PWI Stock" at bounding box center [701, 542] width 321 height 25
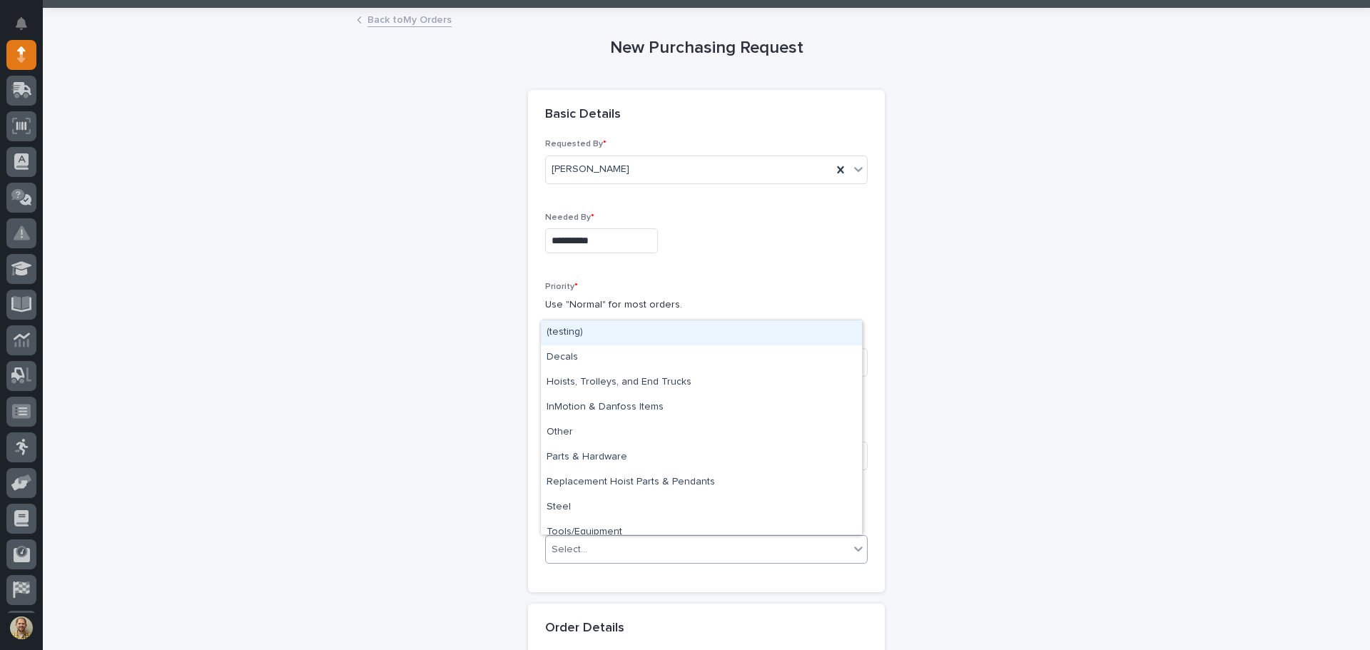
click at [575, 543] on div "Select..." at bounding box center [570, 549] width 36 height 15
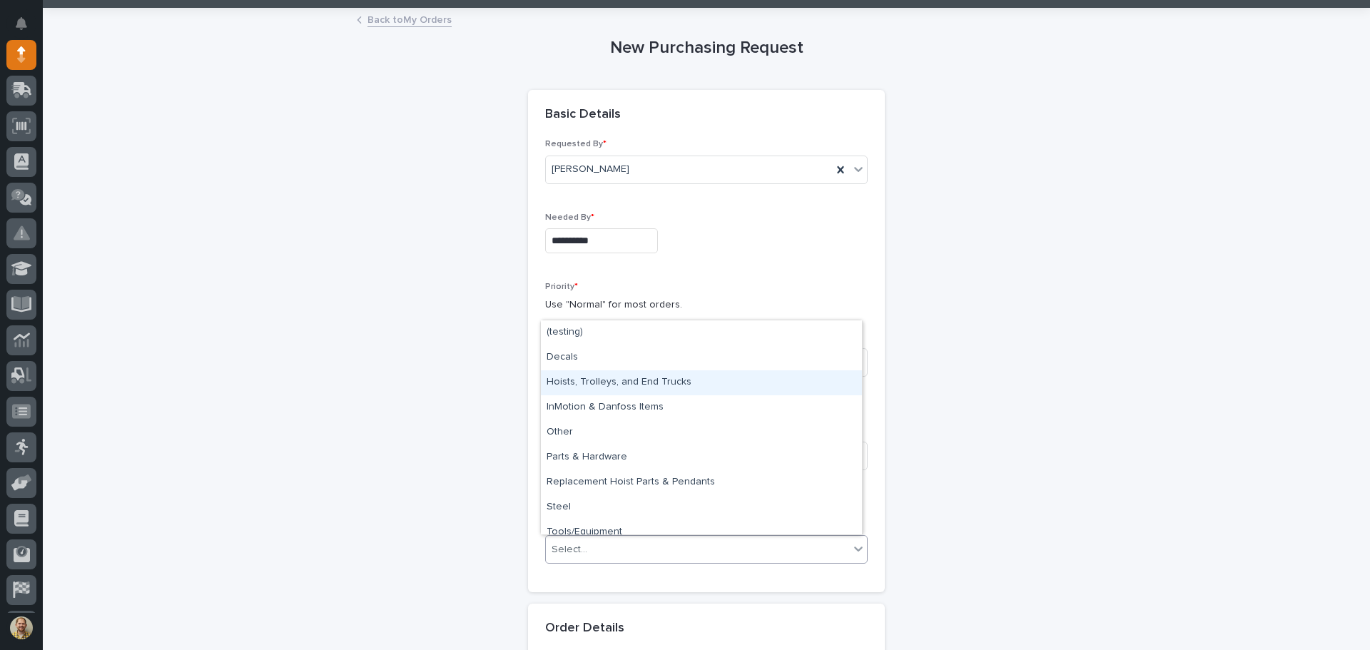
click at [614, 388] on div "Hoists, Trolleys, and End Trucks" at bounding box center [701, 382] width 321 height 25
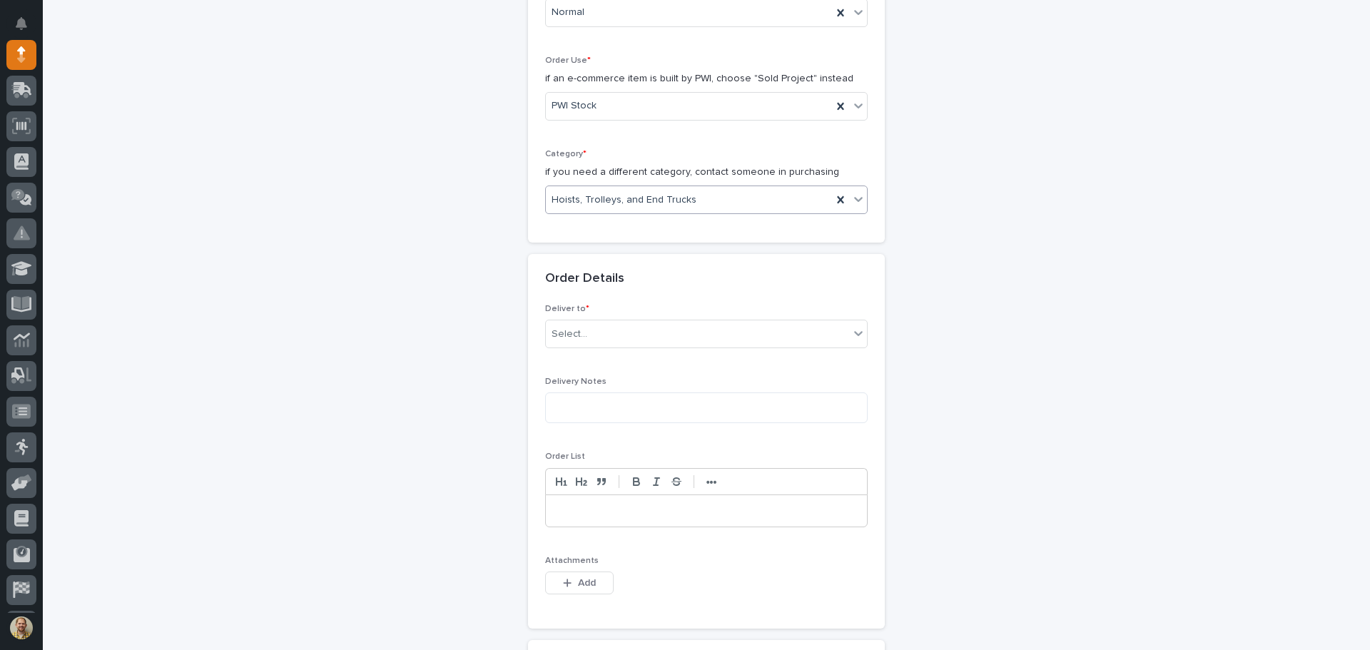
scroll to position [428, 0]
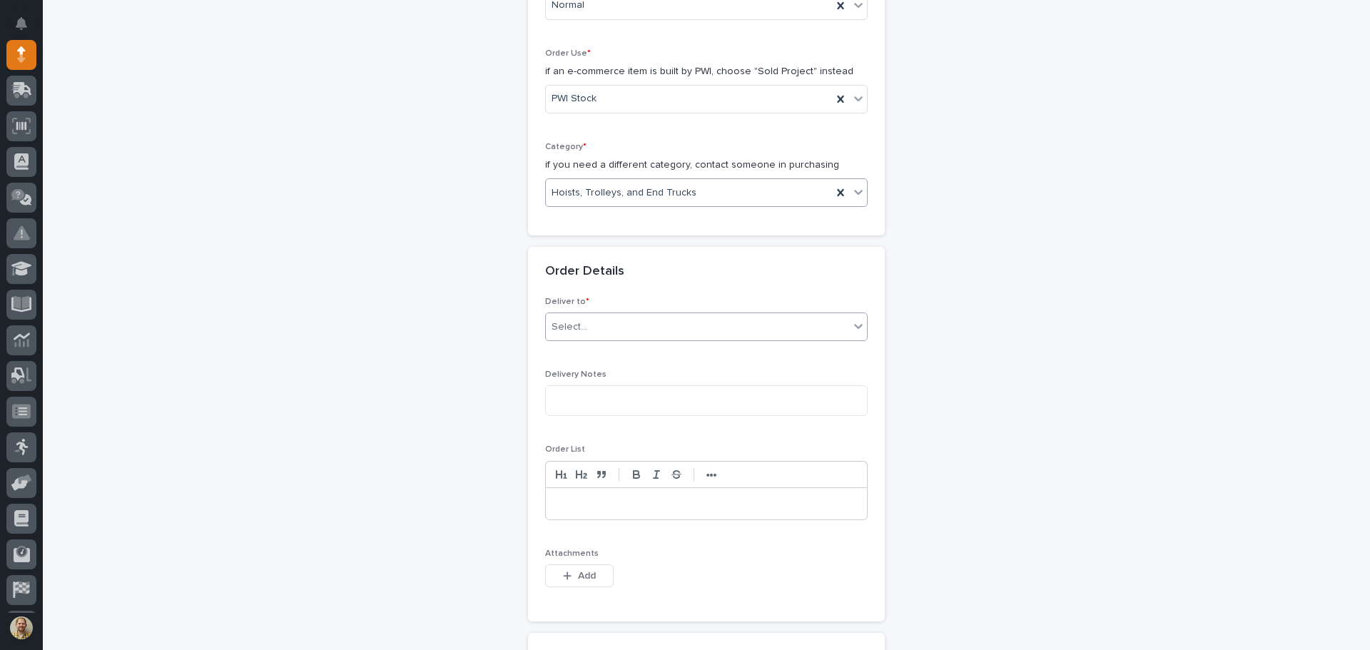
click at [572, 335] on div "Select..." at bounding box center [697, 327] width 303 height 24
click at [585, 350] on div "PWI" at bounding box center [701, 354] width 321 height 25
click at [583, 393] on textarea at bounding box center [706, 400] width 323 height 31
type textarea "**********"
click at [602, 500] on p at bounding box center [707, 504] width 300 height 14
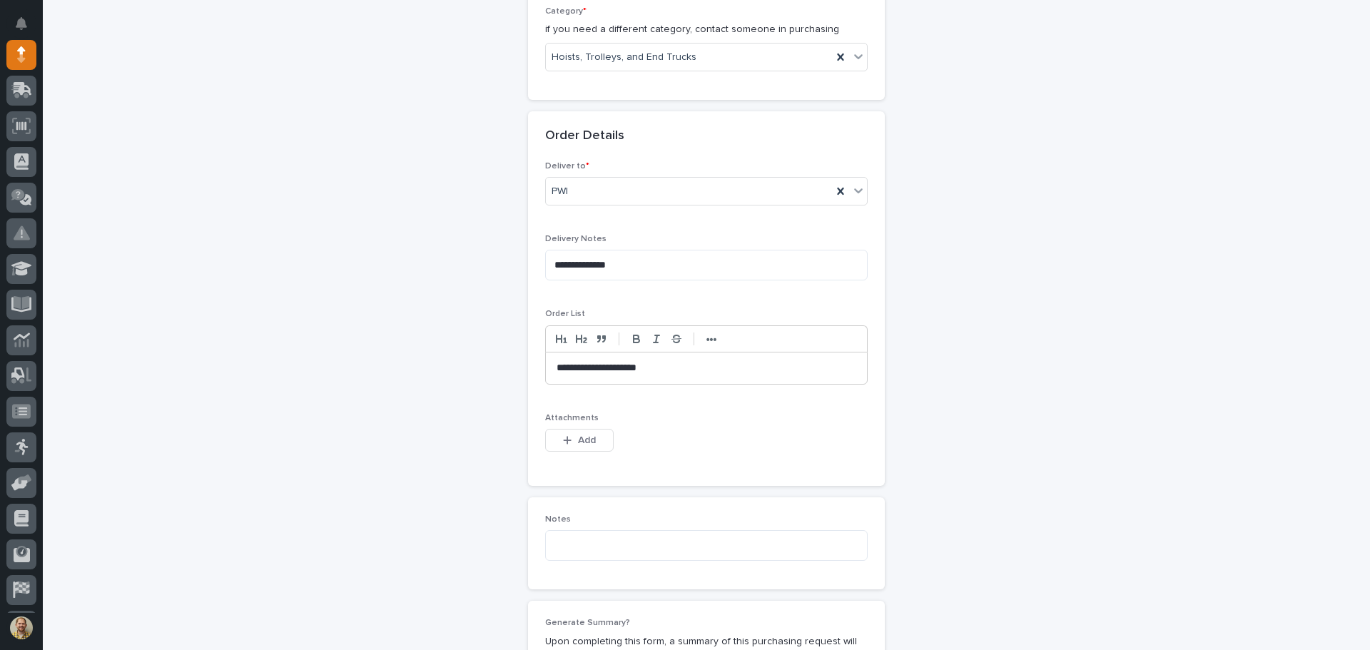
scroll to position [714, 0]
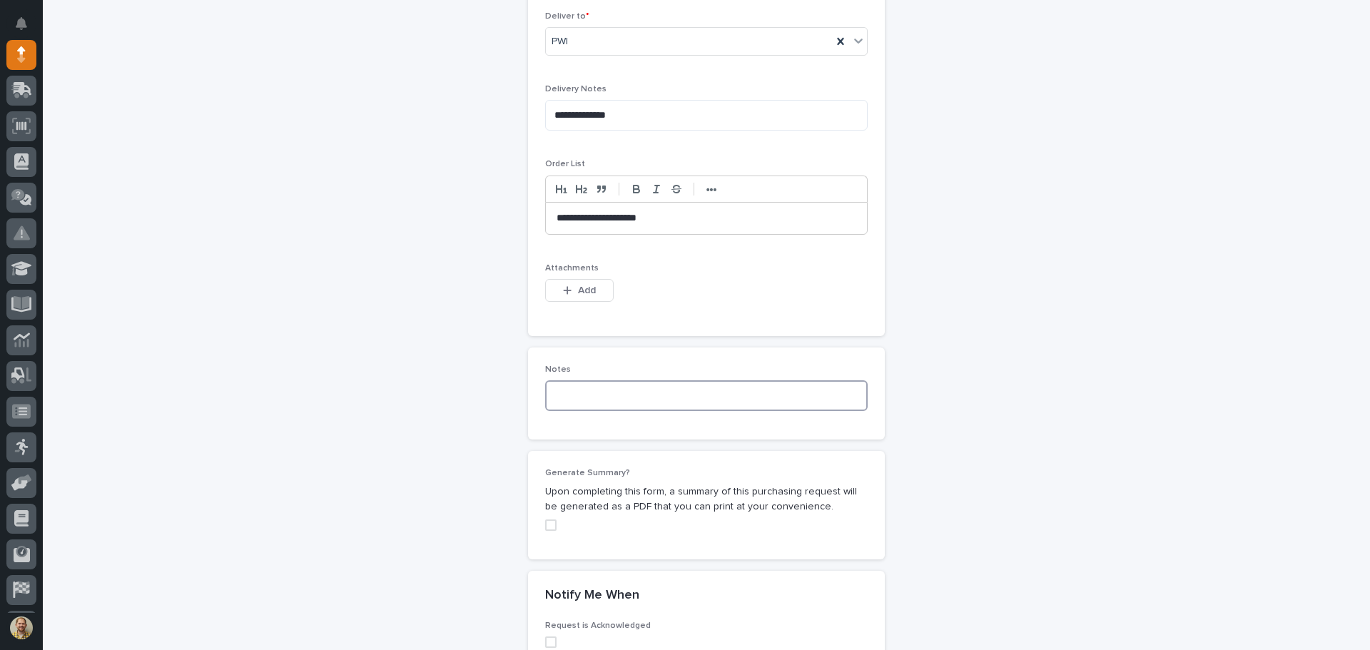
click at [614, 403] on textarea at bounding box center [706, 395] width 323 height 31
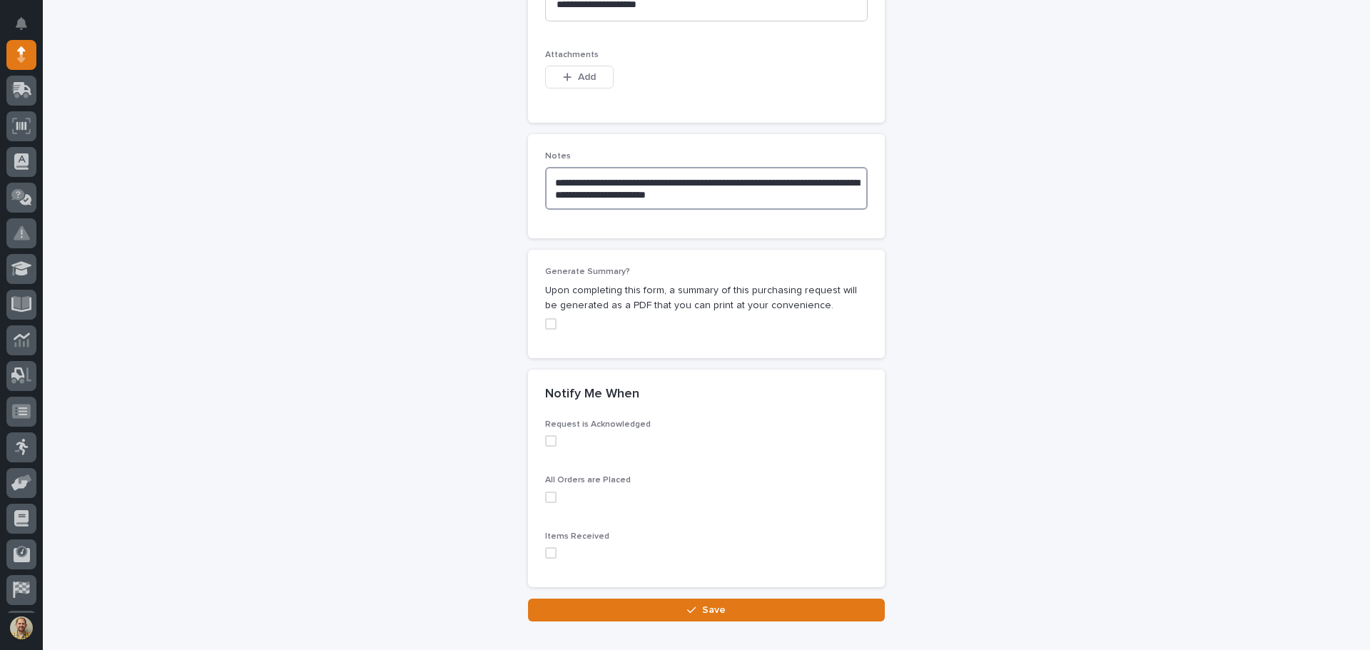
scroll to position [928, 0]
click at [545, 326] on span at bounding box center [550, 323] width 11 height 11
type textarea "**********"
click at [547, 435] on span at bounding box center [550, 440] width 11 height 11
click at [547, 495] on span at bounding box center [550, 496] width 11 height 11
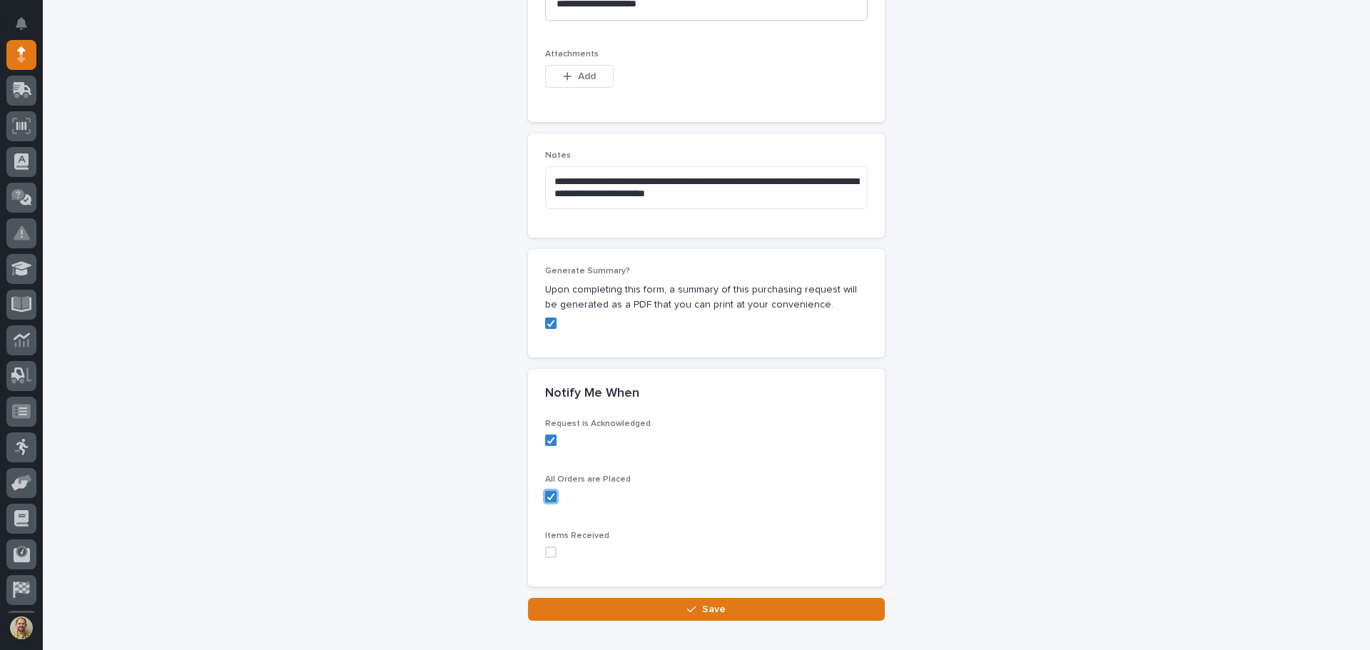
click at [545, 552] on span at bounding box center [550, 552] width 11 height 11
click at [703, 603] on span "Save" at bounding box center [714, 609] width 24 height 13
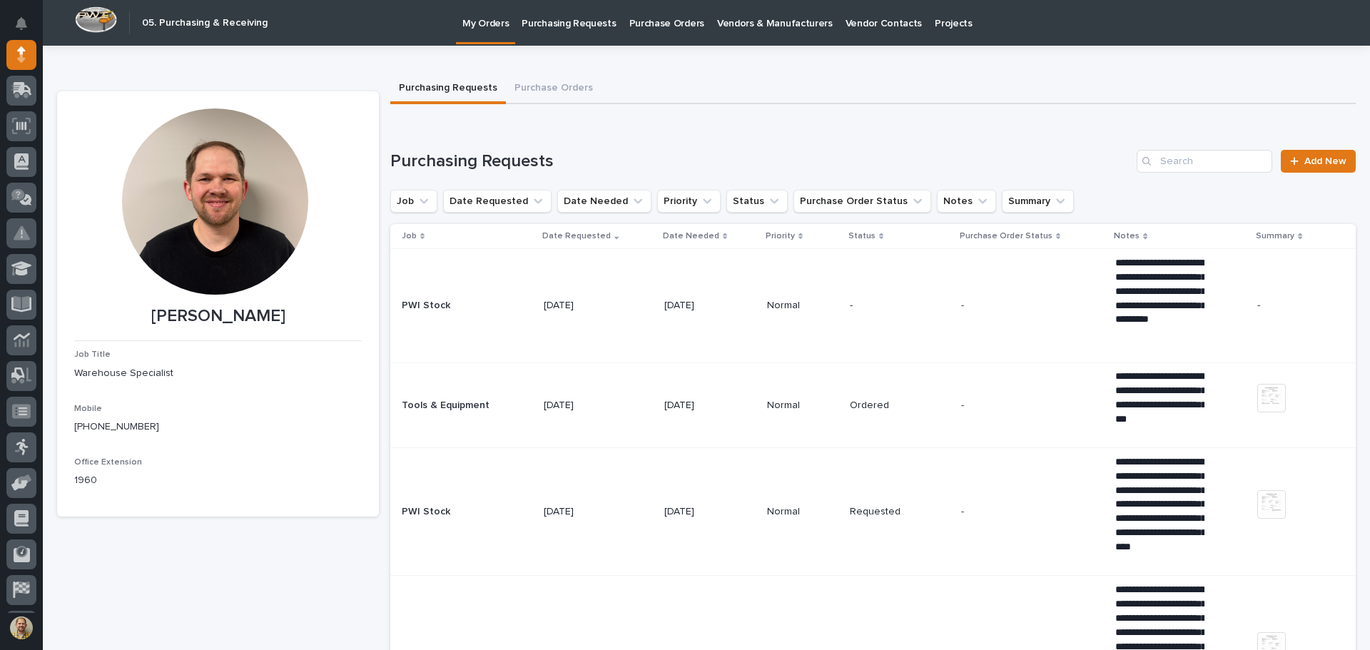
click at [25, 84] on icon at bounding box center [21, 90] width 21 height 16
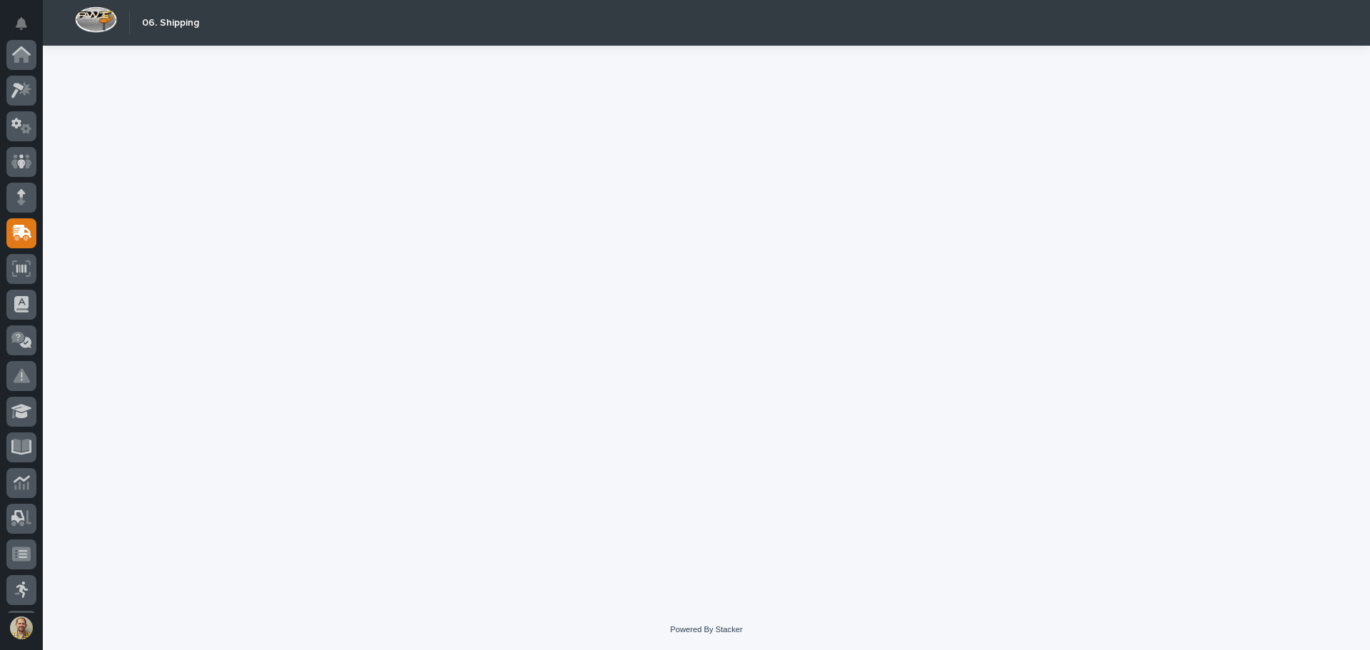
scroll to position [176, 0]
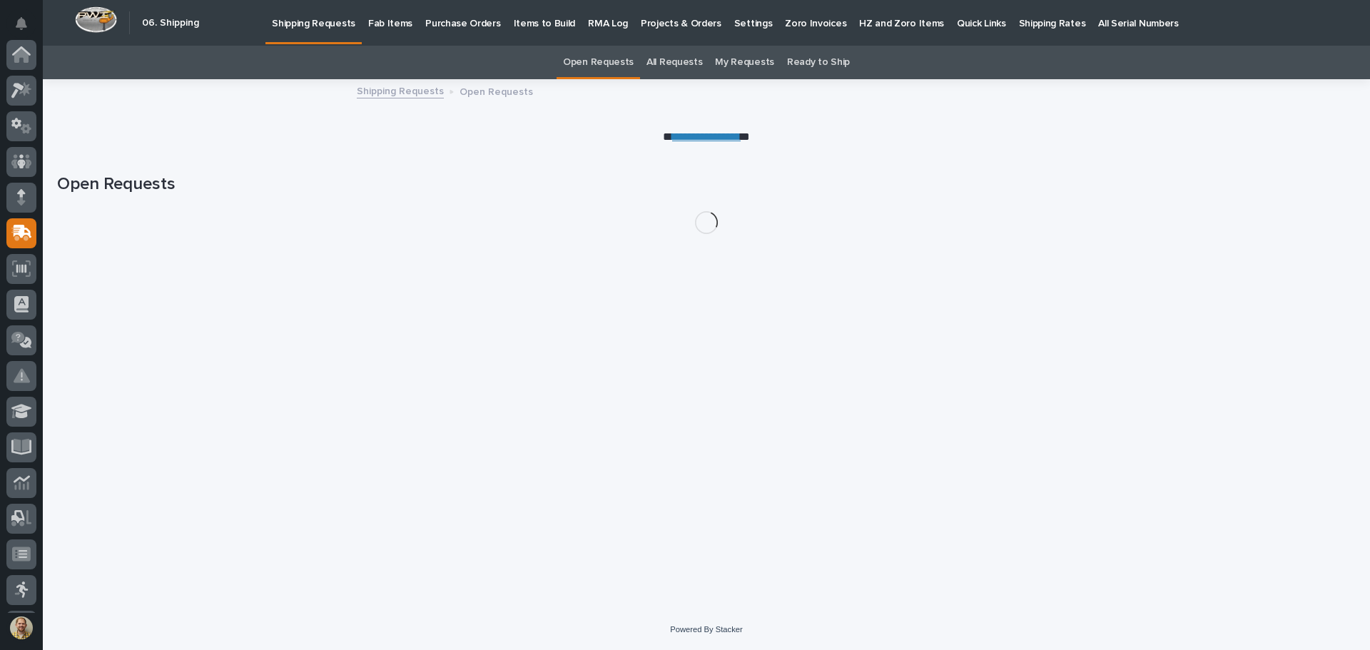
scroll to position [176, 0]
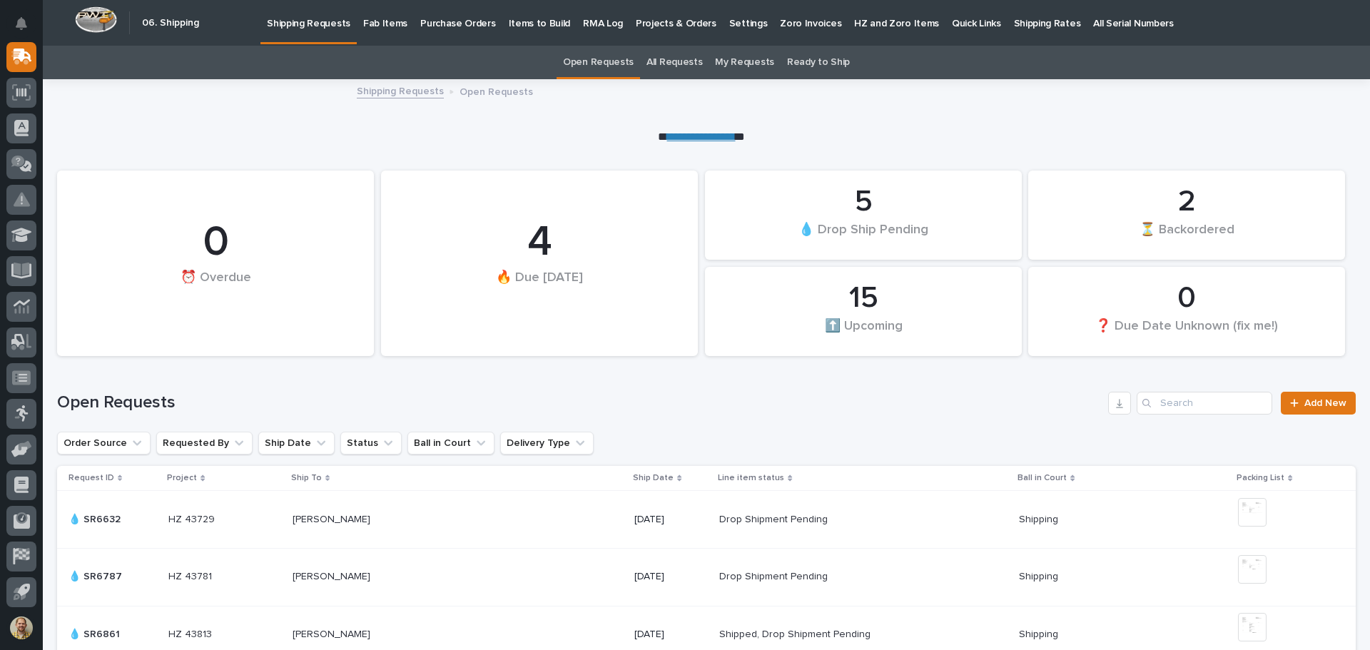
click at [248, 392] on div "Open Requests Add New" at bounding box center [706, 403] width 1299 height 23
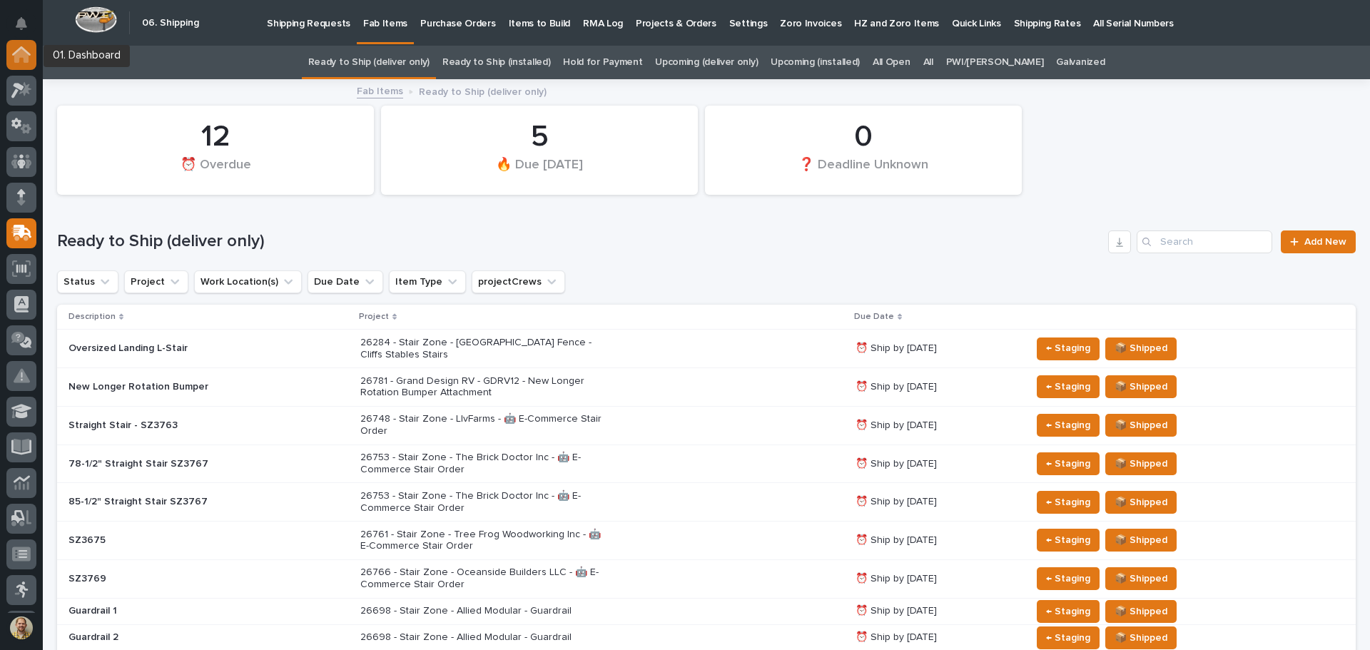
click at [26, 59] on icon at bounding box center [21, 56] width 14 height 14
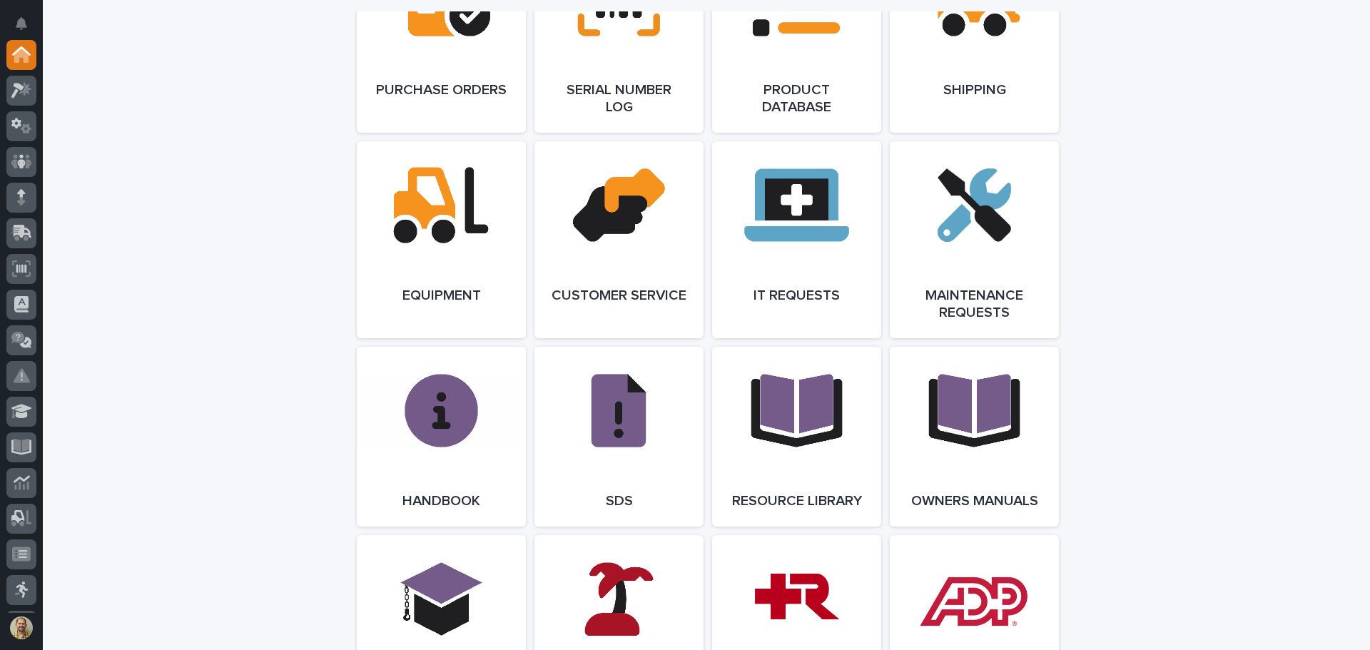
scroll to position [1713, 0]
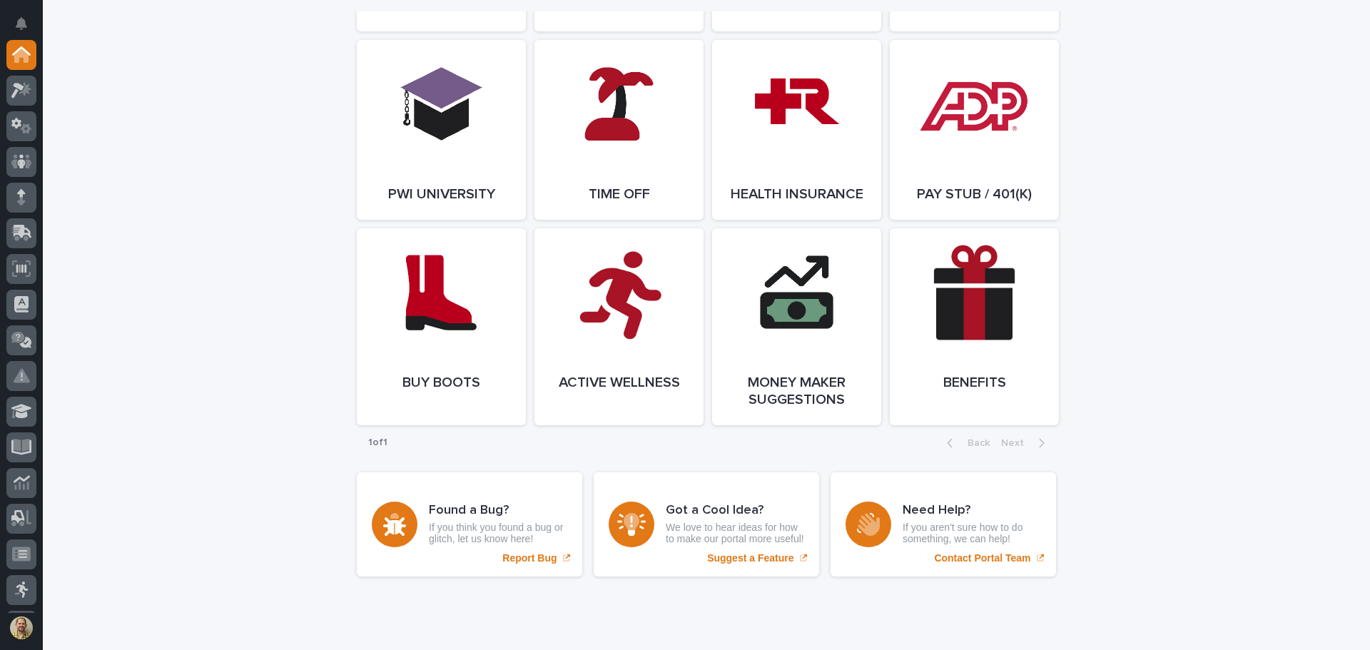
scroll to position [2048, 0]
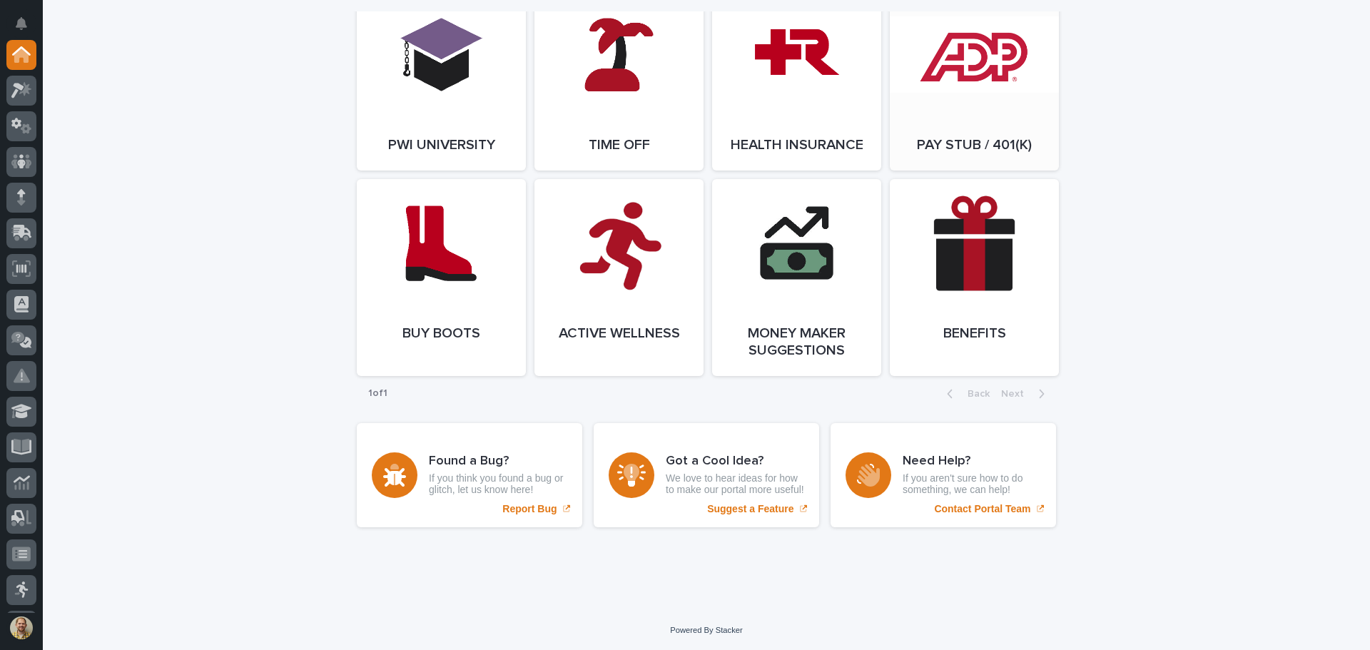
click at [965, 76] on span "Open Link" at bounding box center [974, 81] width 46 height 10
